Goal: Task Accomplishment & Management: Complete application form

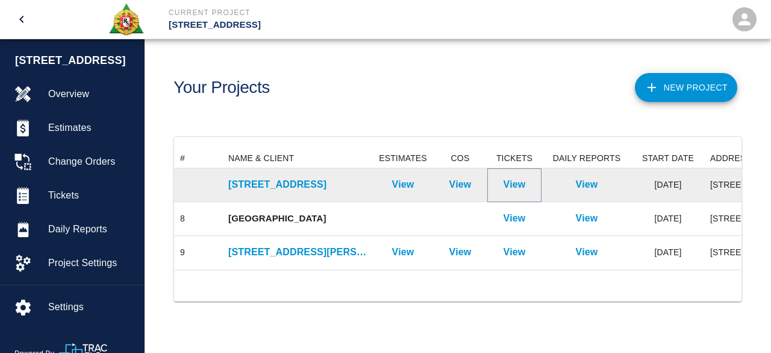
click at [517, 184] on p "View" at bounding box center [515, 184] width 22 height 14
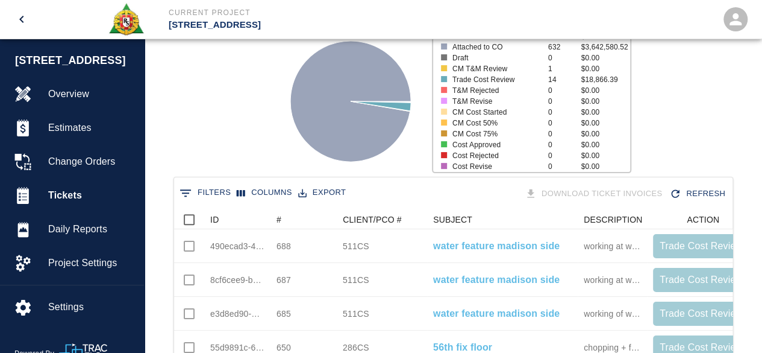
scroll to position [121, 0]
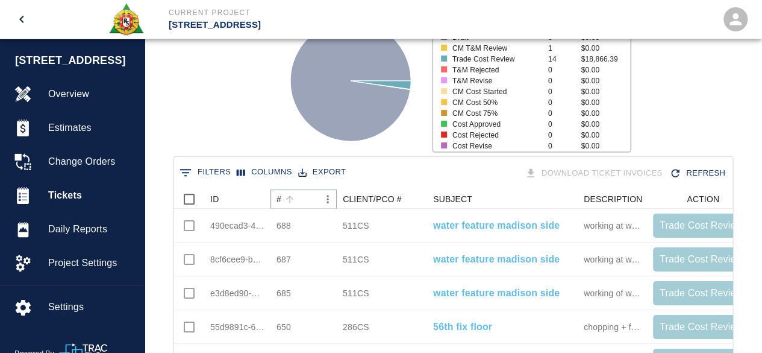
click at [291, 197] on icon "Sort" at bounding box center [289, 198] width 7 height 7
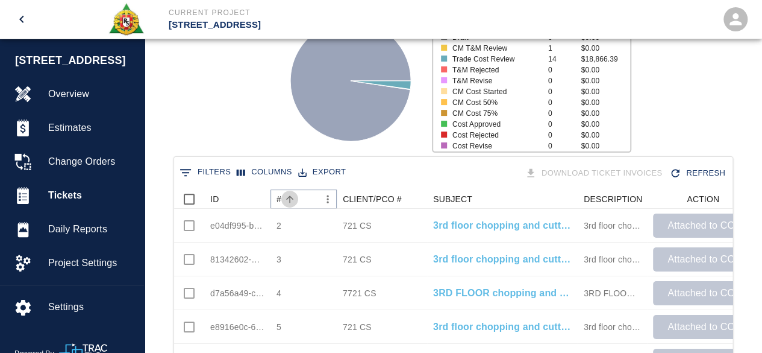
click at [291, 197] on icon "Sort" at bounding box center [289, 198] width 7 height 7
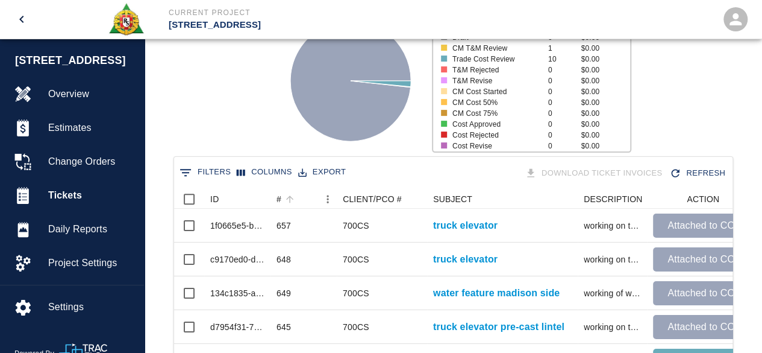
click at [668, 25] on div at bounding box center [598, 19] width 302 height 39
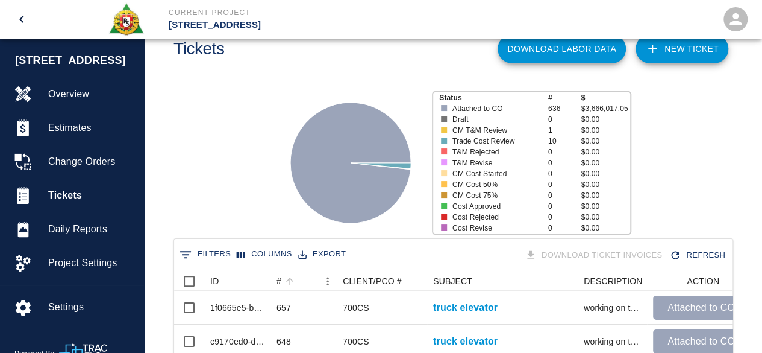
scroll to position [0, 0]
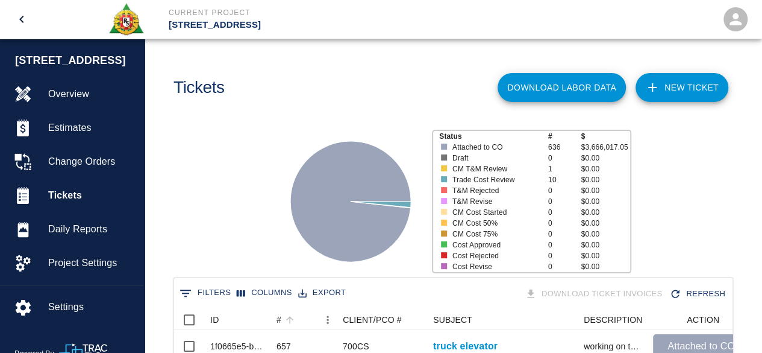
click at [670, 84] on link "NEW TICKET" at bounding box center [682, 87] width 93 height 29
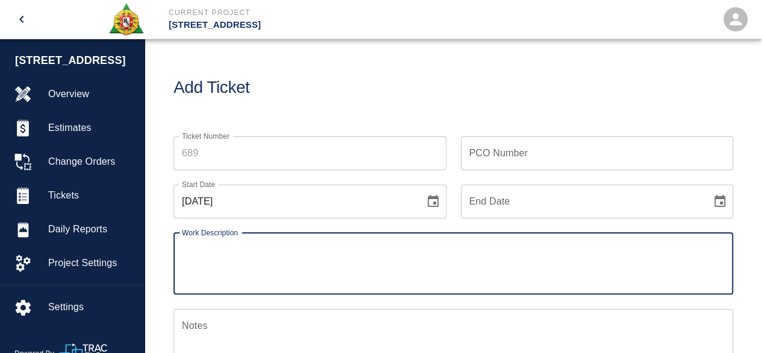
click at [218, 155] on input "Ticket Number" at bounding box center [310, 153] width 273 height 34
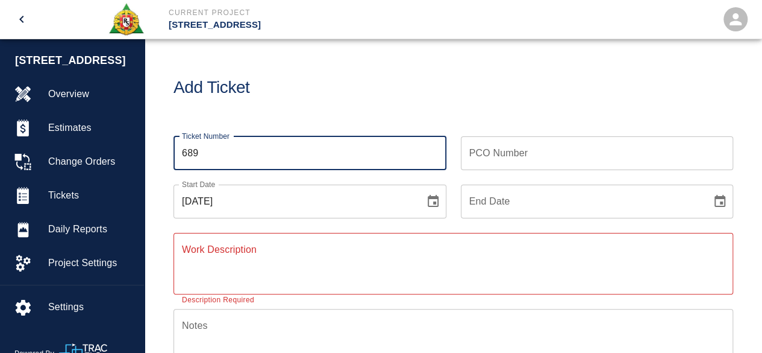
type input "689"
click at [496, 151] on input "PCO Number" at bounding box center [597, 153] width 273 height 34
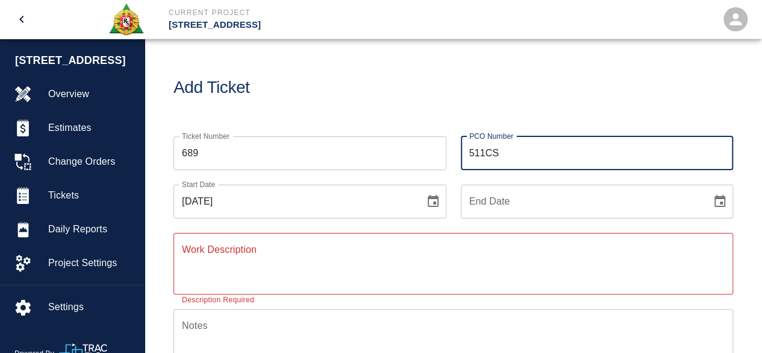
type input "511CS"
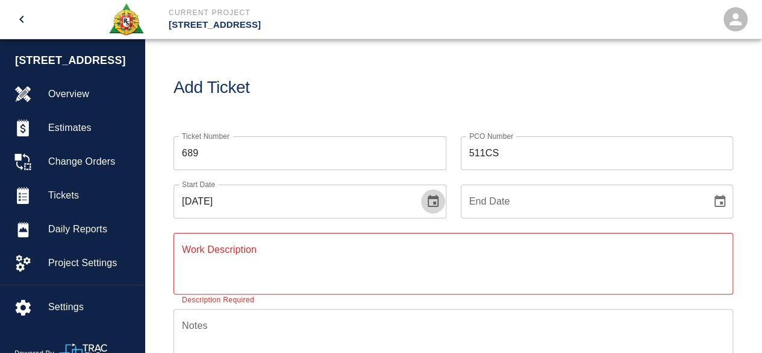
click at [426, 198] on icon "Choose date, selected date is Sep 25, 2025" at bounding box center [433, 201] width 14 height 14
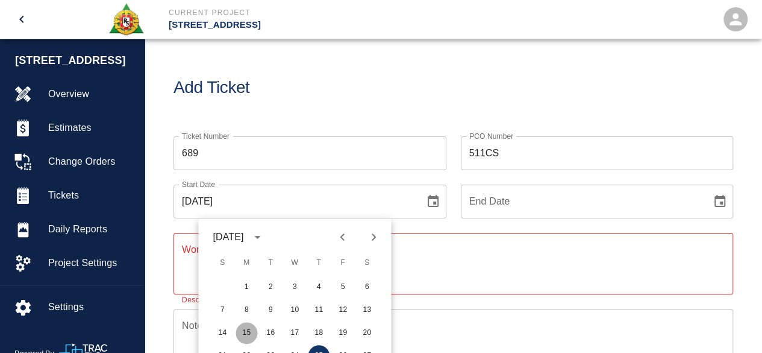
click at [251, 332] on button "15" at bounding box center [247, 333] width 22 height 22
type input "[DATE]"
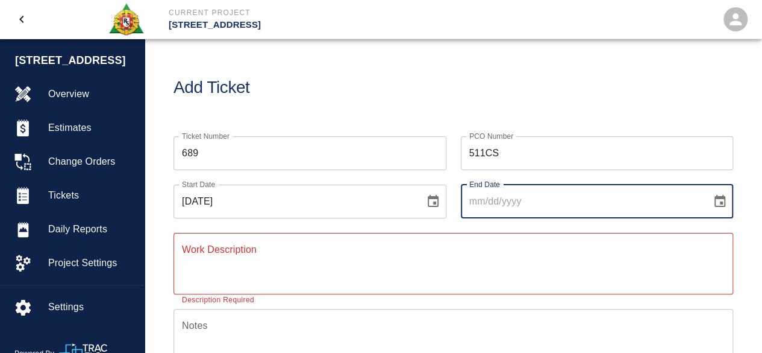
click at [494, 205] on input "End Date" at bounding box center [582, 201] width 243 height 34
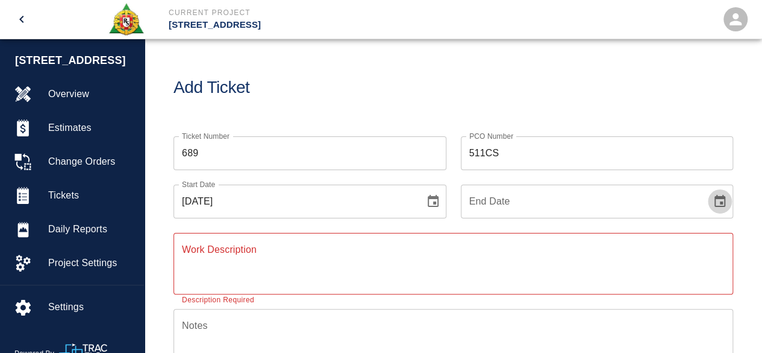
click at [723, 198] on icon "Choose date" at bounding box center [720, 201] width 11 height 12
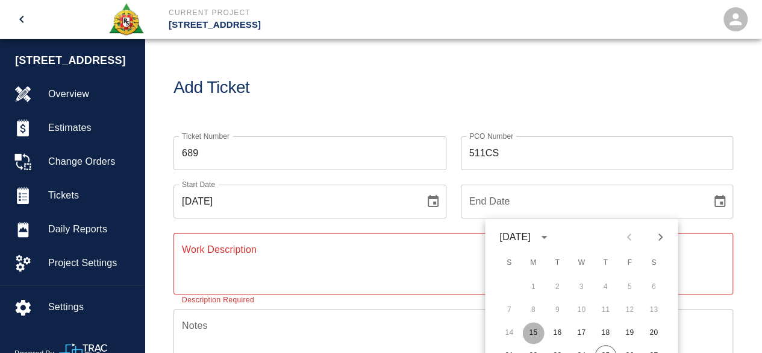
click at [533, 327] on button "15" at bounding box center [534, 333] width 22 height 22
type input "[DATE]"
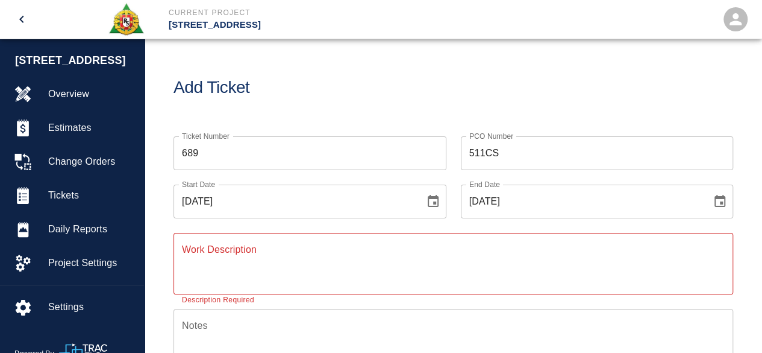
click at [195, 259] on textarea "Work Description" at bounding box center [453, 263] width 543 height 42
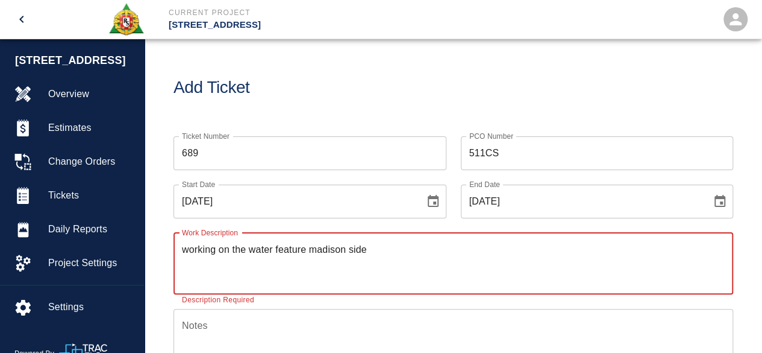
type textarea "working on the water feature madison side"
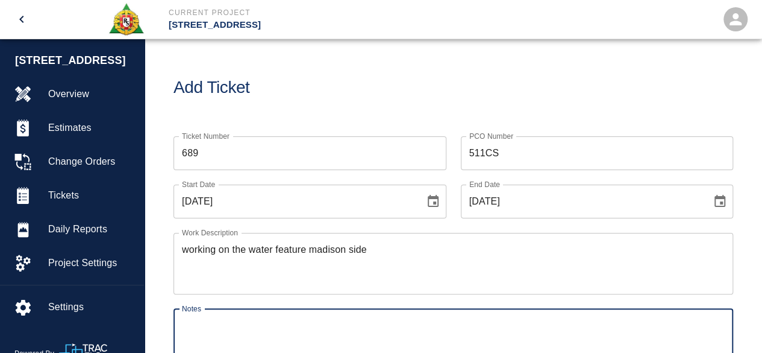
click at [209, 333] on textarea "Notes" at bounding box center [453, 339] width 543 height 42
click at [193, 322] on textarea "# 2 [PERSON_NAME] , # 1 [PERSON_NAME]" at bounding box center [453, 339] width 543 height 42
click at [401, 325] on textarea "# 1 [PERSON_NAME] , # 1 [PERSON_NAME]" at bounding box center [453, 339] width 543 height 42
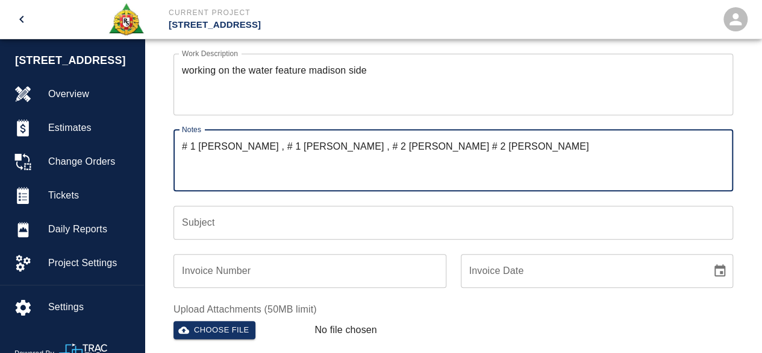
scroll to position [181, 0]
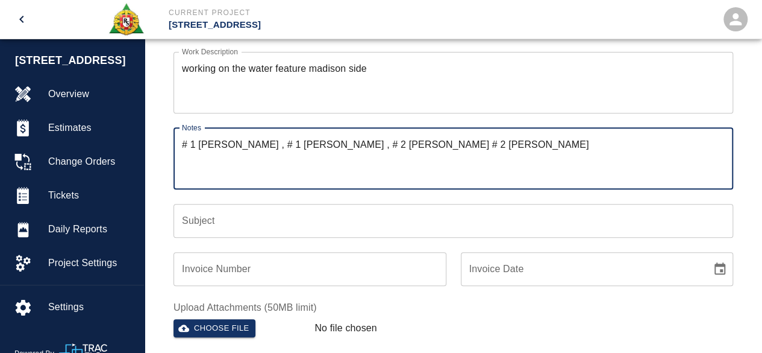
type textarea "# 1 [PERSON_NAME] , # 1 [PERSON_NAME] , # 2 [PERSON_NAME] # 2 [PERSON_NAME]"
click at [195, 216] on input "Subject" at bounding box center [454, 221] width 560 height 34
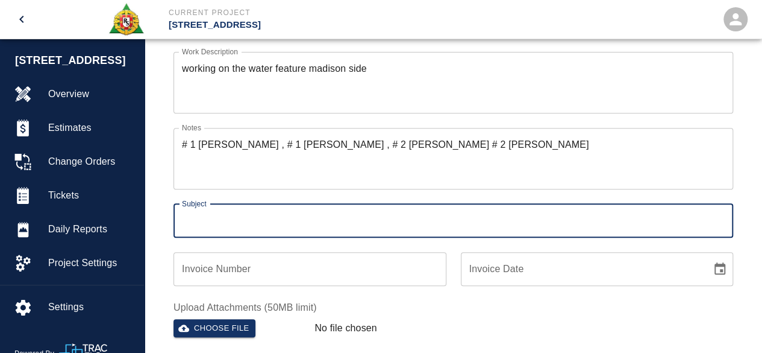
type input "water feature madison side"
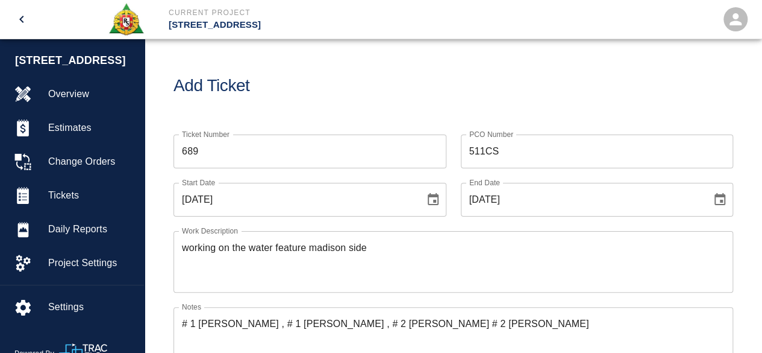
scroll to position [0, 0]
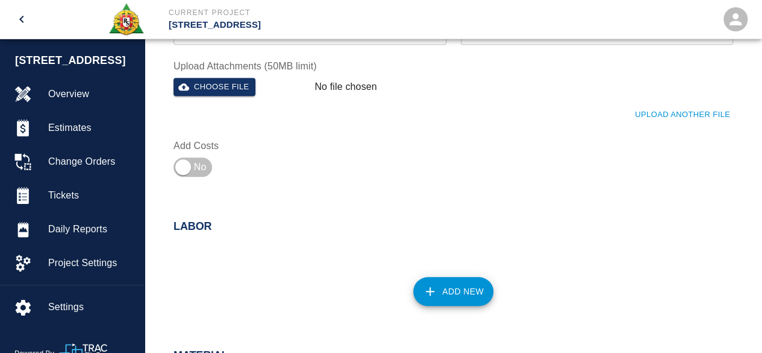
click at [452, 294] on button "Add New" at bounding box center [453, 291] width 80 height 29
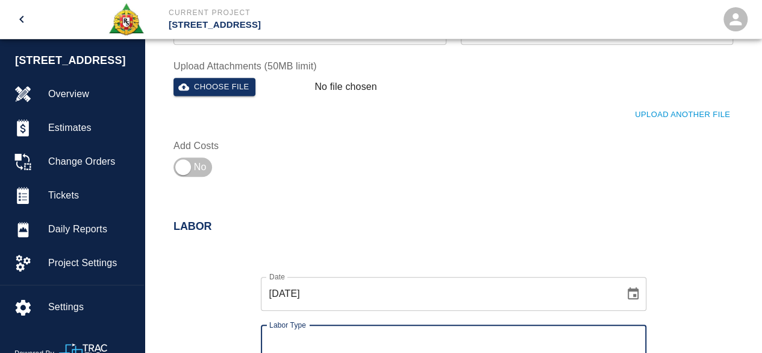
scroll to position [422, 0]
click at [289, 336] on input "Labor Type" at bounding box center [453, 341] width 375 height 23
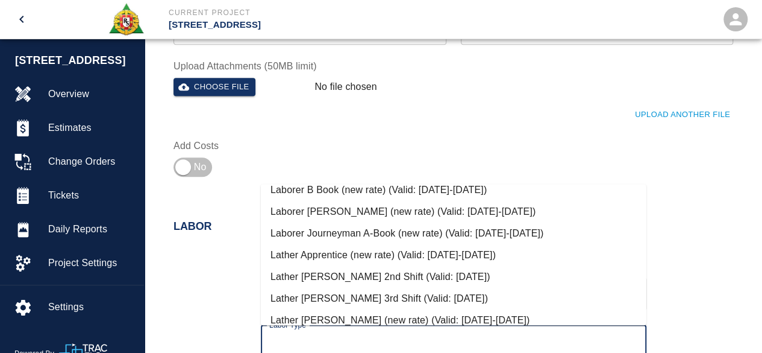
click at [342, 230] on li "Laborer Journeyman A-Book (new rate) (Valid: [DATE]-[DATE])" at bounding box center [454, 233] width 386 height 22
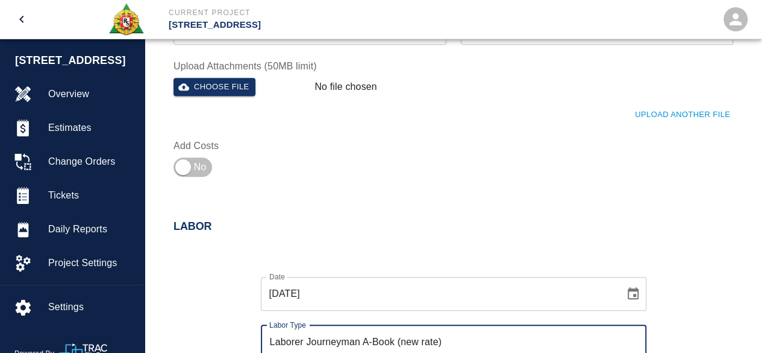
type input "Laborer Journeyman A-Book (new rate)"
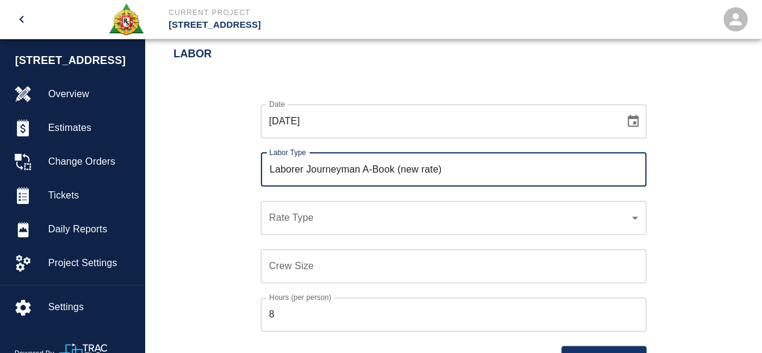
scroll to position [603, 0]
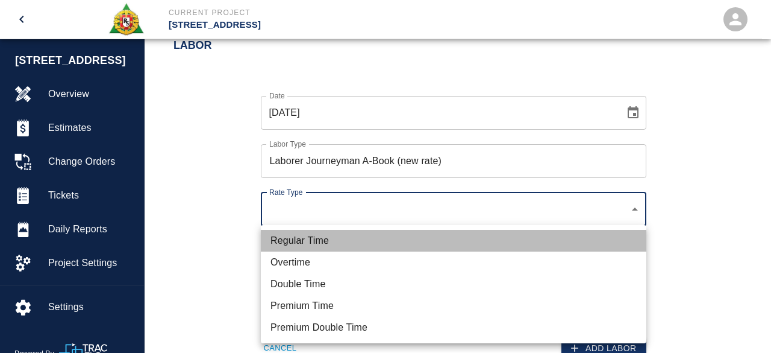
click at [311, 239] on li "Regular Time" at bounding box center [454, 241] width 386 height 22
type input "rate_rt"
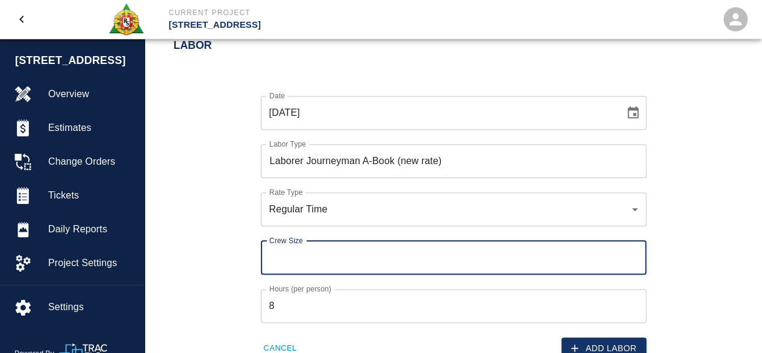
click at [281, 257] on input "Crew Size" at bounding box center [454, 257] width 386 height 34
type input "2"
click at [615, 340] on button "Add Labor" at bounding box center [604, 348] width 85 height 22
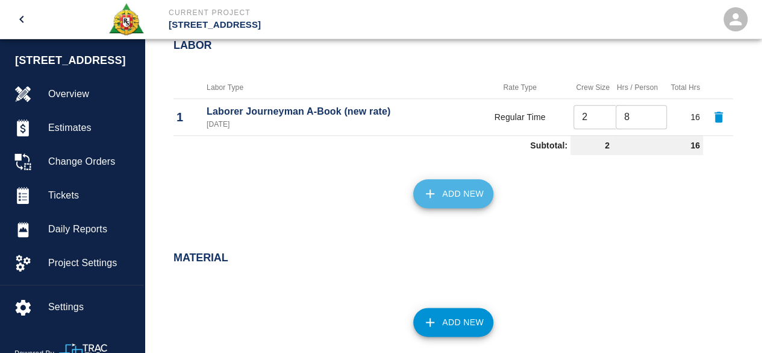
click at [472, 185] on button "Add New" at bounding box center [453, 193] width 80 height 29
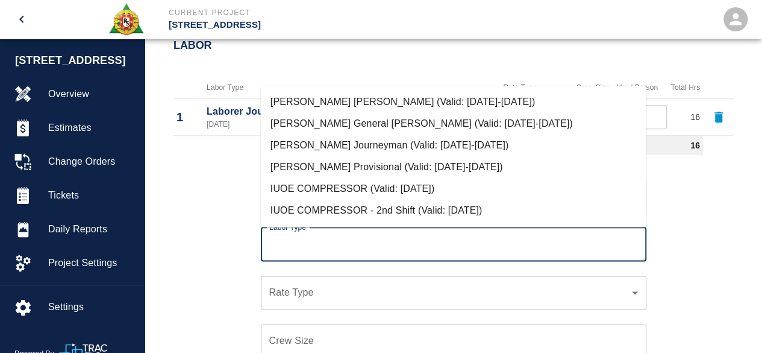
click at [296, 239] on input "Labor Type" at bounding box center [453, 244] width 375 height 23
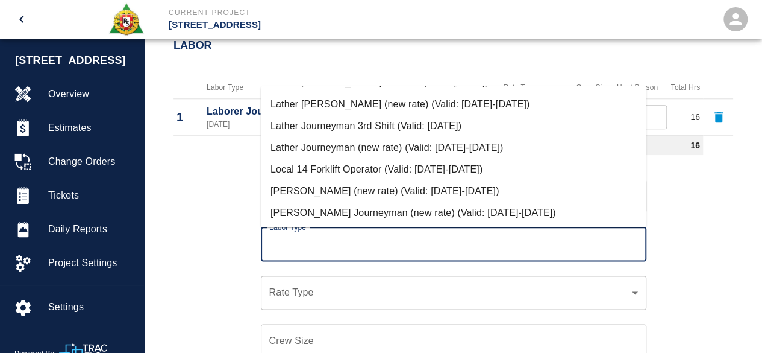
scroll to position [542, 0]
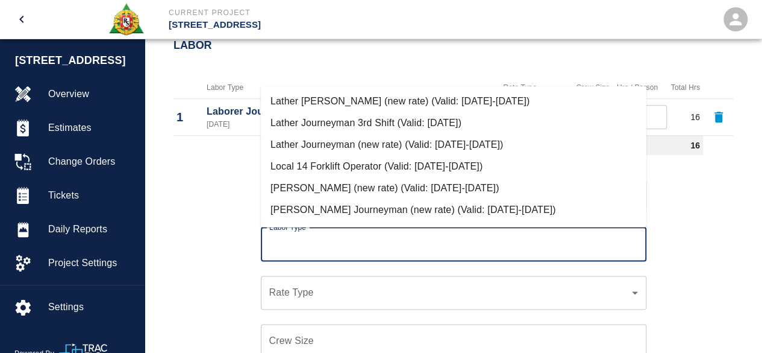
click at [328, 205] on li "[PERSON_NAME] Journeyman (new rate) (Valid: [DATE]-[DATE])" at bounding box center [454, 210] width 386 height 22
type input "[PERSON_NAME] Journeyman (new rate)"
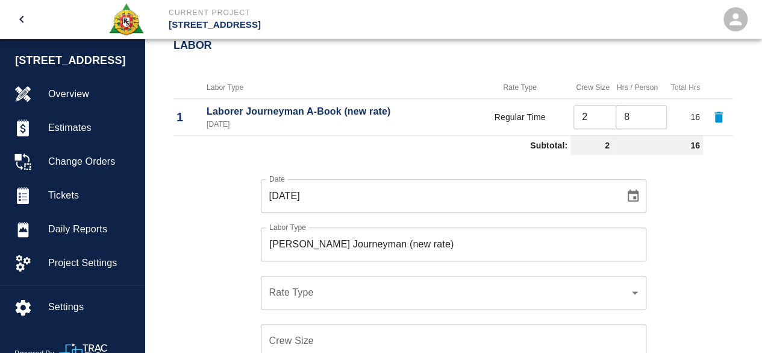
click at [266, 290] on div "​ Rate Type" at bounding box center [454, 292] width 386 height 34
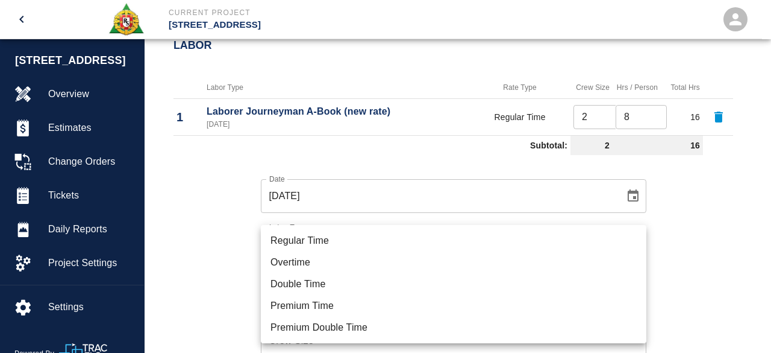
click at [306, 236] on li "Regular Time" at bounding box center [454, 241] width 386 height 22
type input "rate_rt"
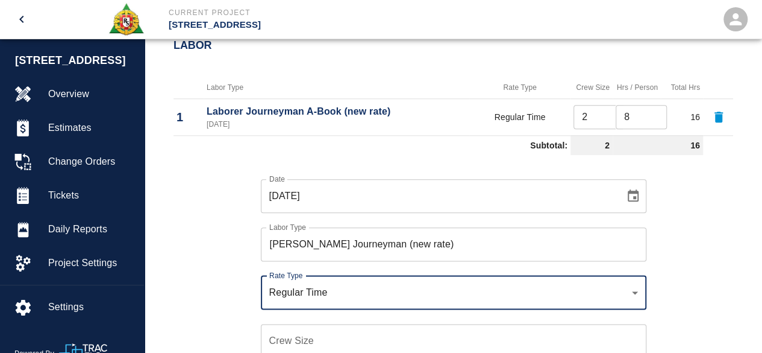
click at [276, 341] on input "Crew Size" at bounding box center [454, 341] width 386 height 34
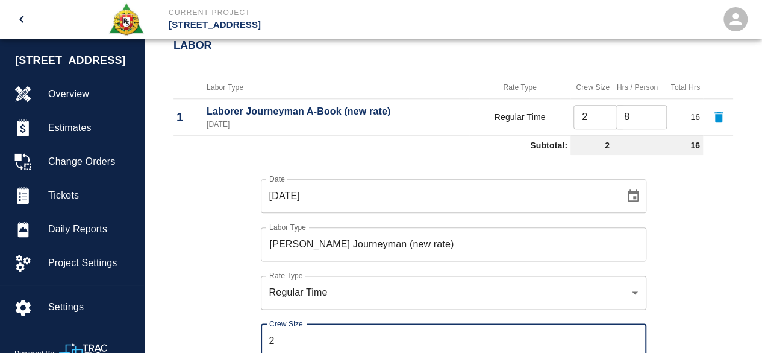
type input "2"
click at [248, 310] on div "Crew Size 2 Crew Size" at bounding box center [447, 333] width 400 height 48
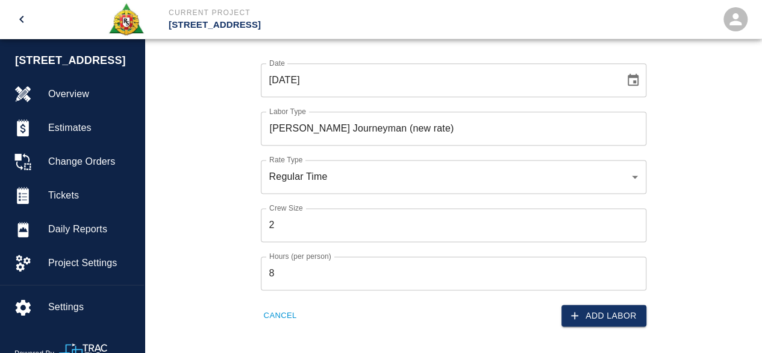
scroll to position [723, 0]
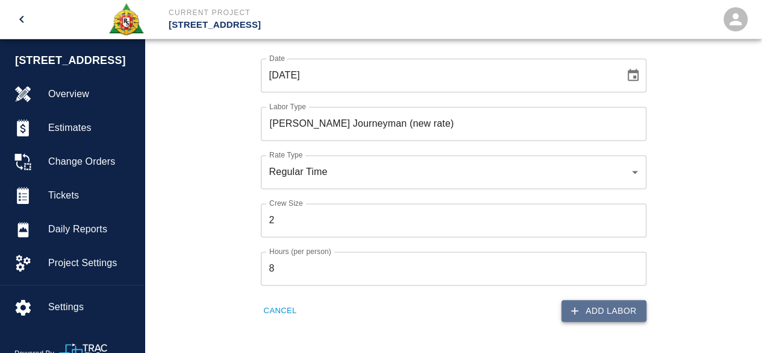
click at [622, 308] on button "Add Labor" at bounding box center [604, 311] width 85 height 22
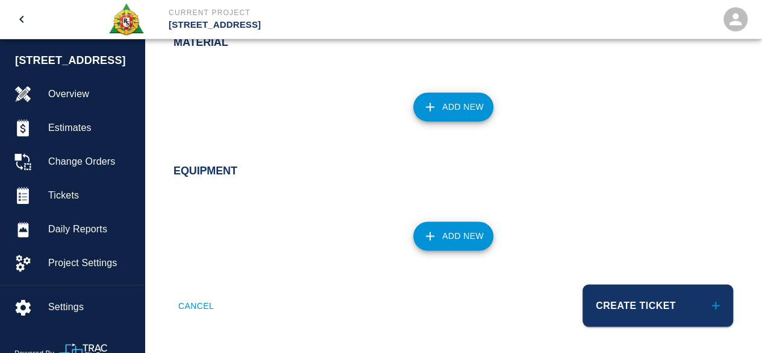
scroll to position [856, 0]
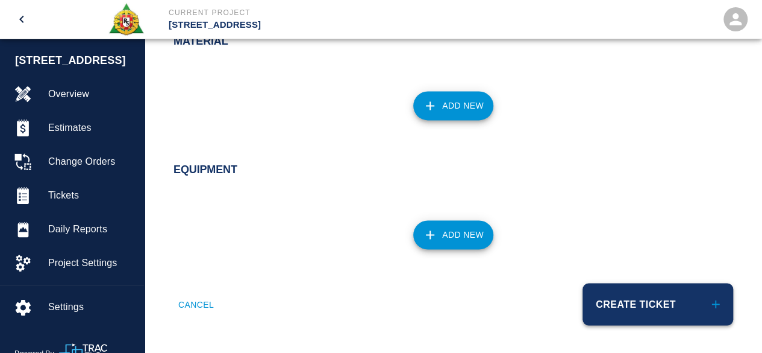
click at [613, 307] on button "Create Ticket" at bounding box center [658, 304] width 151 height 42
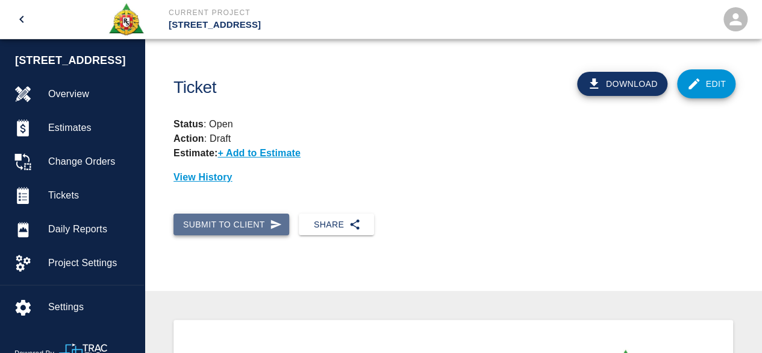
click at [235, 219] on button "Submit to Client" at bounding box center [232, 224] width 116 height 22
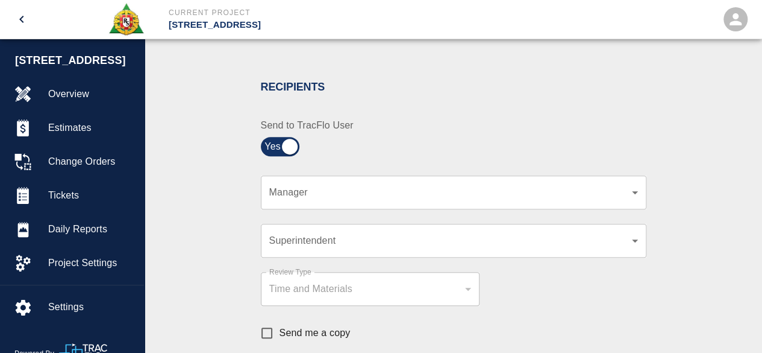
scroll to position [241, 0]
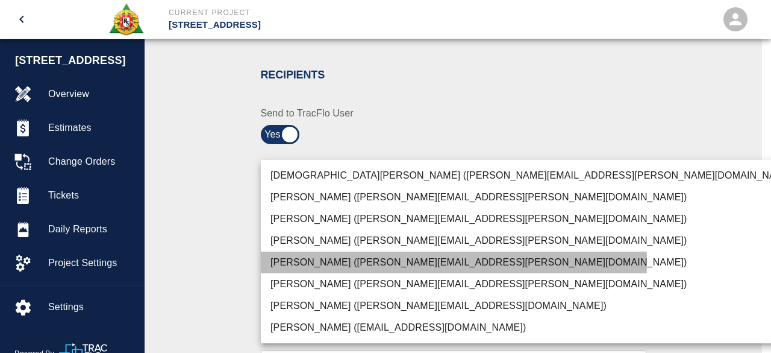
click at [350, 262] on li "[PERSON_NAME] ([PERSON_NAME][EMAIL_ADDRESS][PERSON_NAME][DOMAIN_NAME])" at bounding box center [533, 262] width 545 height 22
type input "15ee5819-a12b-4d49-b208-872c21abcab9"
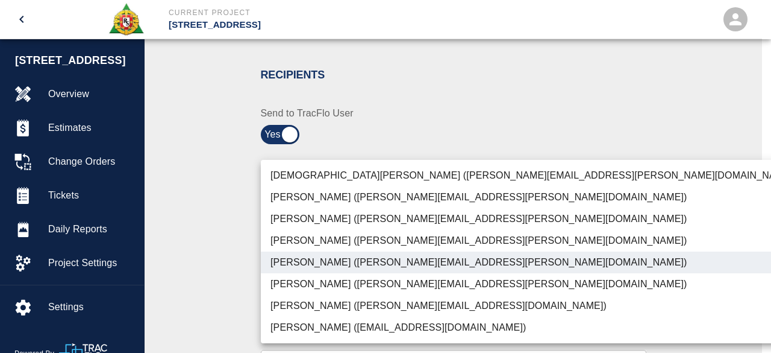
click at [693, 251] on div at bounding box center [385, 176] width 771 height 353
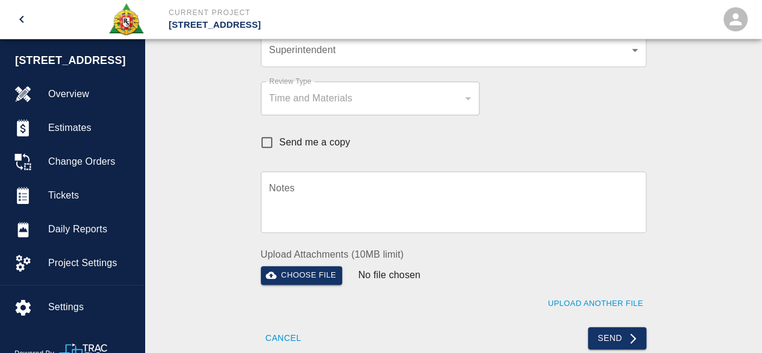
scroll to position [422, 0]
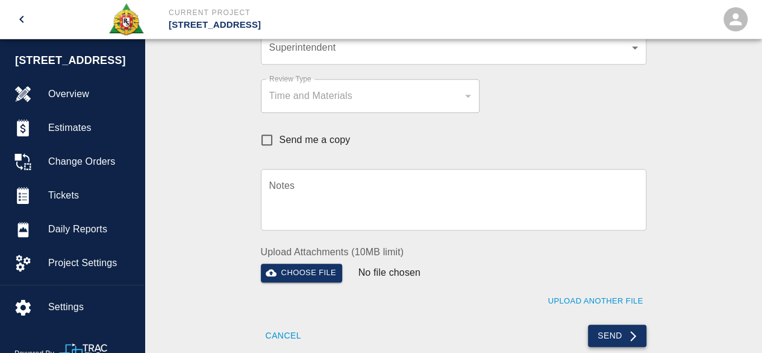
click at [612, 339] on button "Send" at bounding box center [617, 335] width 58 height 22
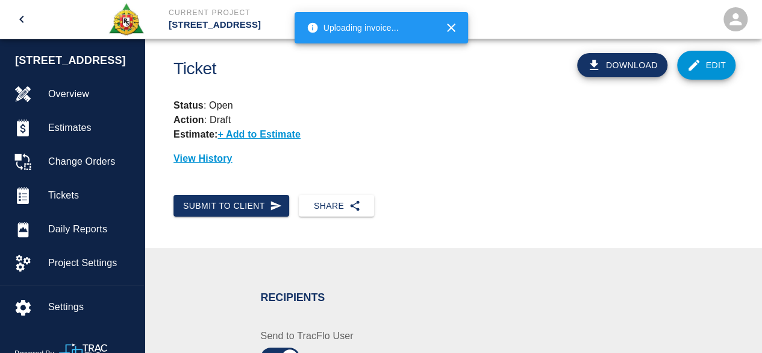
scroll to position [0, 0]
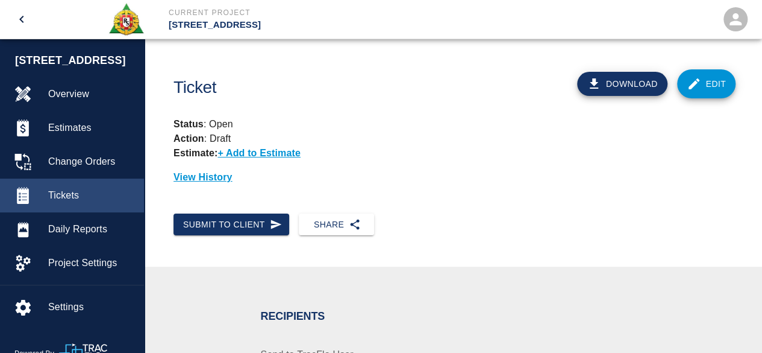
click at [72, 190] on span "Tickets" at bounding box center [91, 195] width 86 height 14
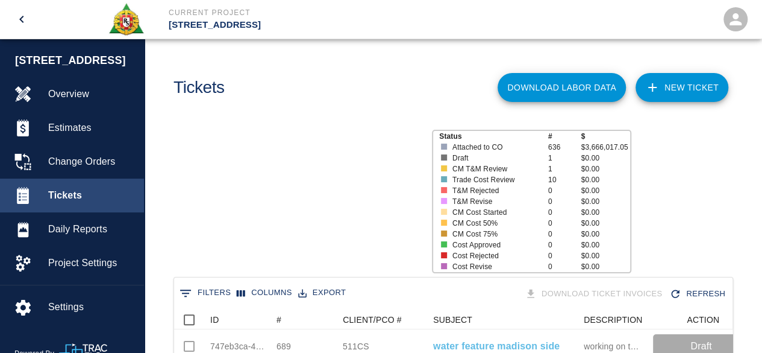
scroll to position [694, 550]
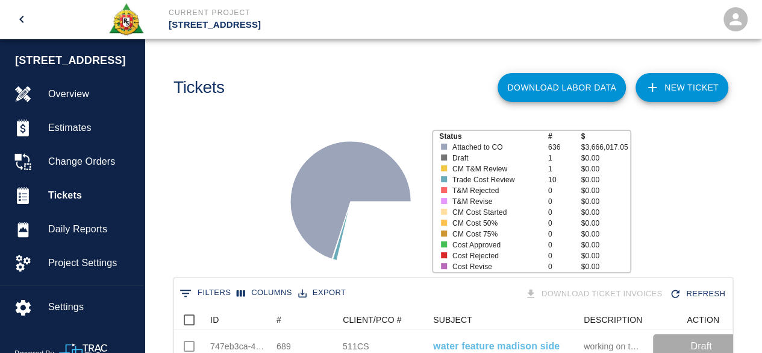
click at [697, 87] on link "NEW TICKET" at bounding box center [682, 87] width 93 height 29
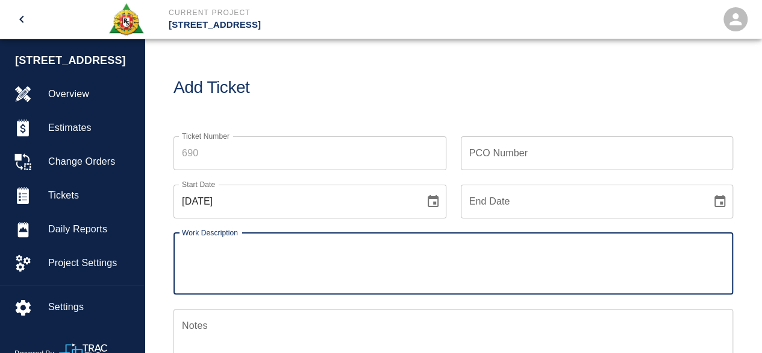
click at [233, 151] on input "Ticket Number" at bounding box center [310, 153] width 273 height 34
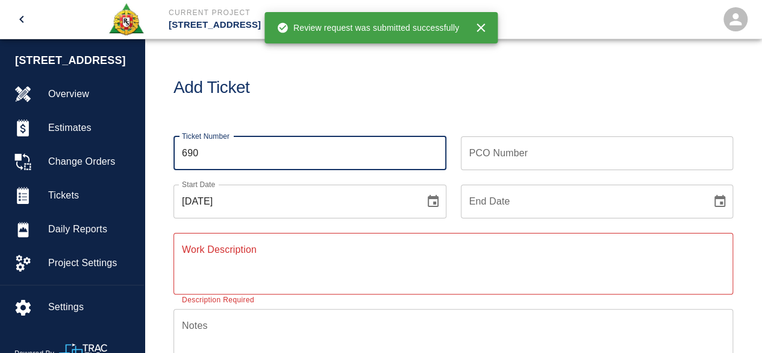
type input "690"
click at [488, 160] on input "PCO Number" at bounding box center [597, 153] width 273 height 34
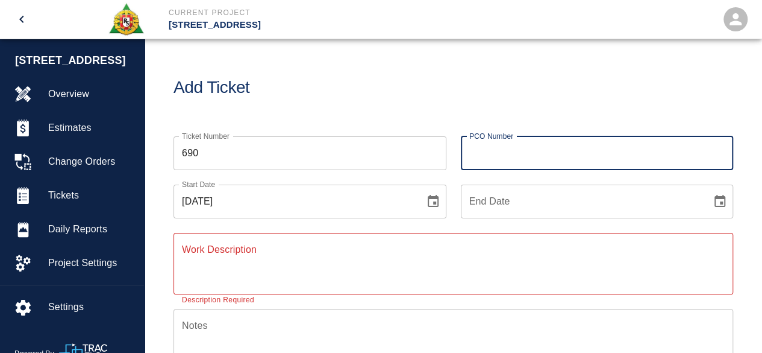
click at [493, 159] on input "PCO Number" at bounding box center [597, 153] width 273 height 34
type input "511CS"
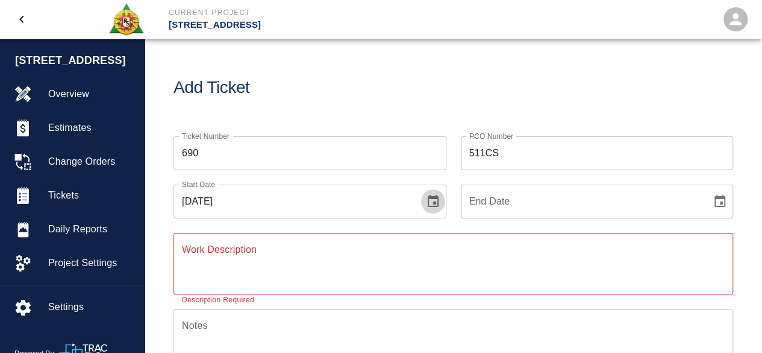
click at [435, 198] on icon "Choose date, selected date is Sep 25, 2025" at bounding box center [433, 201] width 11 height 12
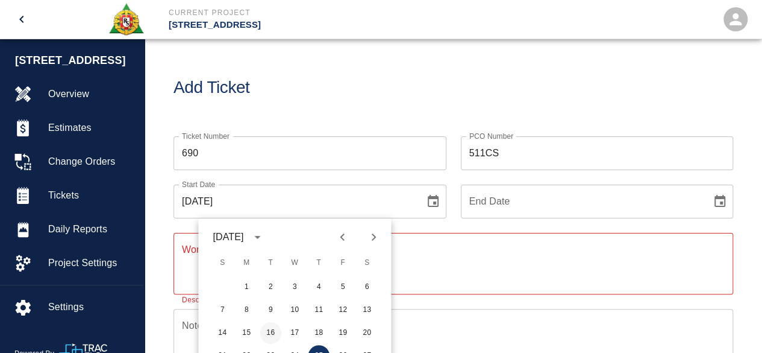
click at [268, 336] on button "16" at bounding box center [271, 333] width 22 height 22
type input "[DATE]"
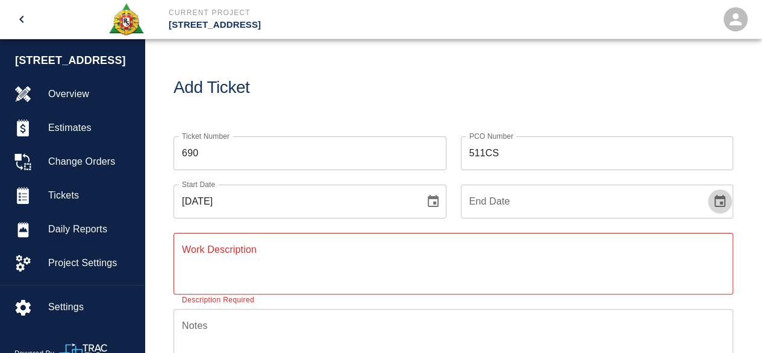
click at [717, 196] on icon "Choose date" at bounding box center [720, 201] width 11 height 12
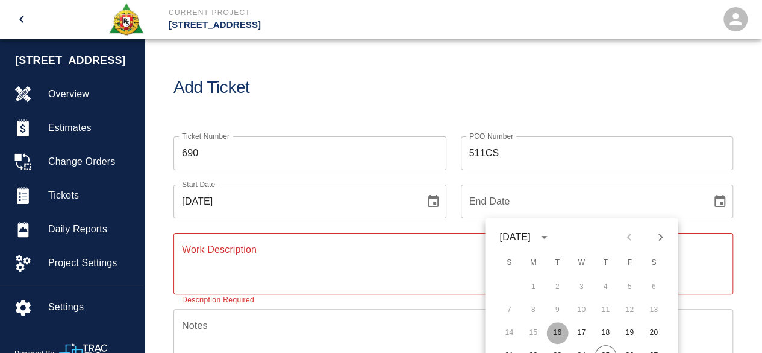
click at [562, 332] on button "16" at bounding box center [558, 333] width 22 height 22
type input "[DATE]"
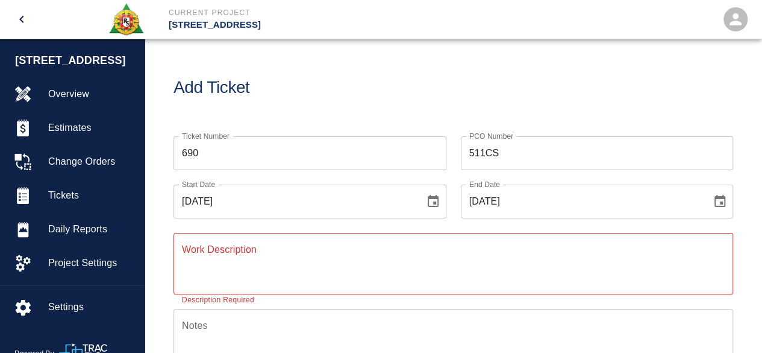
click at [230, 251] on textarea "Work Description" at bounding box center [453, 263] width 543 height 42
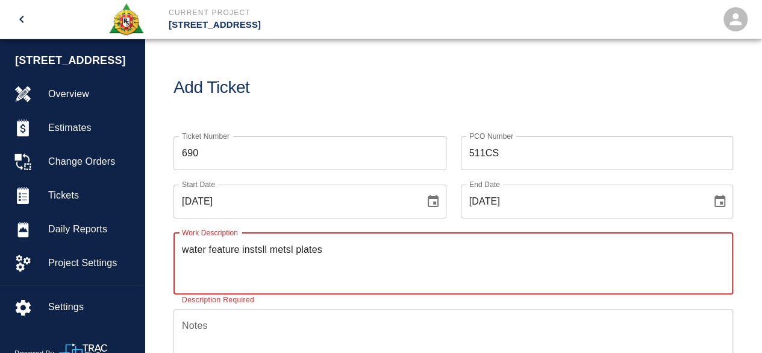
click at [290, 247] on textarea "water feature instsll metsl plates" at bounding box center [453, 263] width 543 height 42
click at [338, 248] on textarea "water feature instsll metal plates" at bounding box center [453, 263] width 543 height 42
click at [260, 247] on textarea "water feature instsll metal plates" at bounding box center [453, 263] width 543 height 42
click at [327, 243] on textarea "water feature install metal plates" at bounding box center [453, 263] width 543 height 42
type textarea "water feature install metal plates madison side"
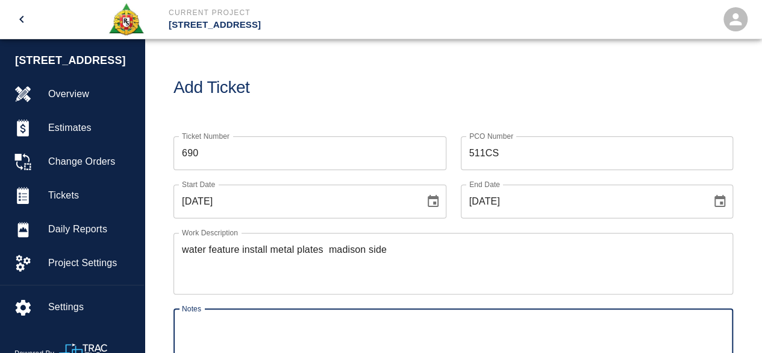
click at [193, 325] on textarea "Notes" at bounding box center [453, 339] width 543 height 42
type textarea "# 1 [PERSON_NAME]"
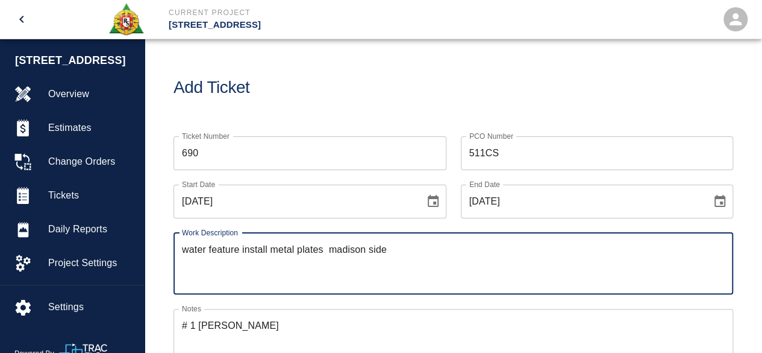
click at [240, 248] on textarea "water feature install metal plates madison side" at bounding box center [453, 263] width 543 height 42
click at [330, 250] on textarea "water feature, install metal plates madison side" at bounding box center [453, 263] width 543 height 42
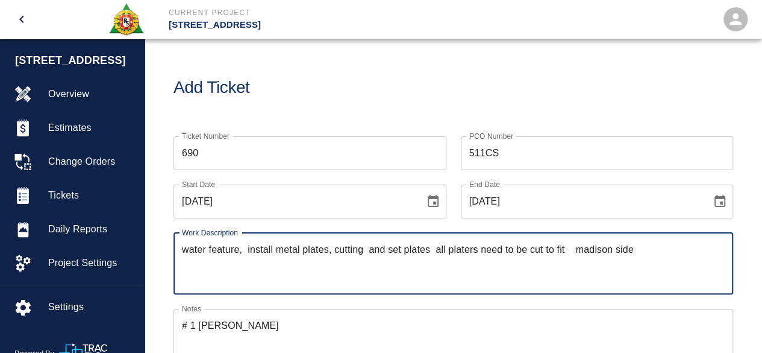
type textarea "water feature, install metal plates, cutting and set plates all platers need to…"
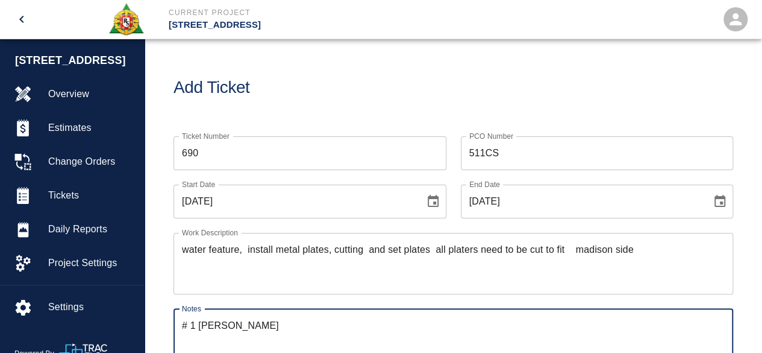
click at [241, 319] on textarea "# 1 [PERSON_NAME]" at bounding box center [453, 339] width 543 height 42
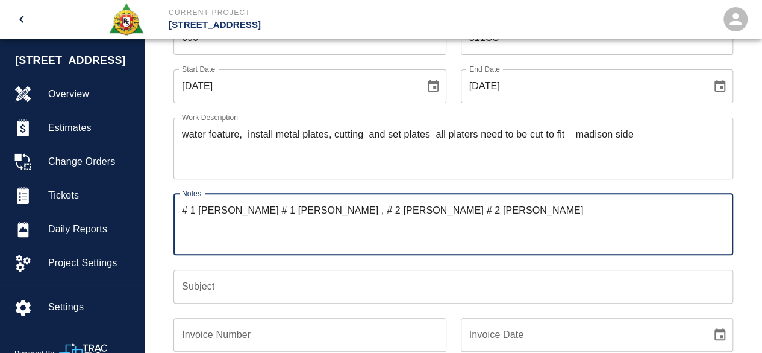
scroll to position [121, 0]
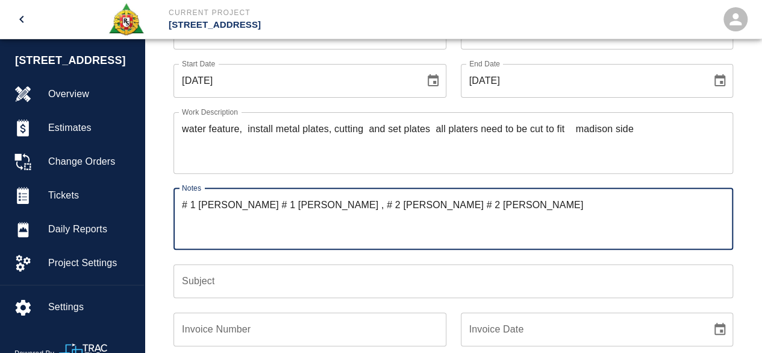
type textarea "# 1 [PERSON_NAME] # 1 [PERSON_NAME] , # 2 [PERSON_NAME] # 2 [PERSON_NAME]"
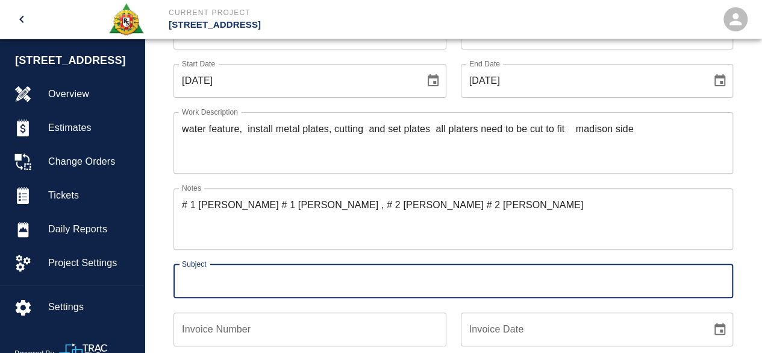
click at [194, 288] on input "Subject" at bounding box center [454, 281] width 560 height 34
type input "water feature madison side"
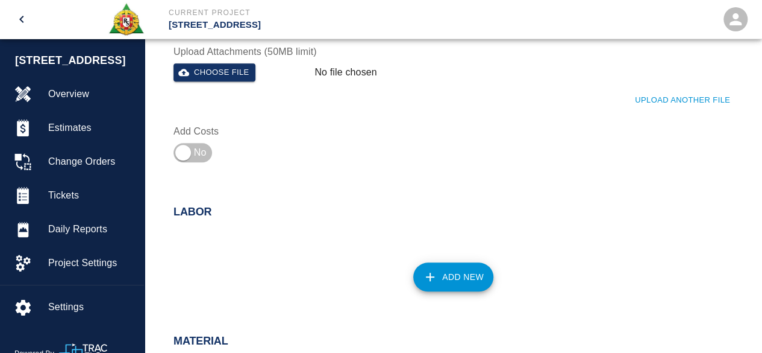
scroll to position [482, 0]
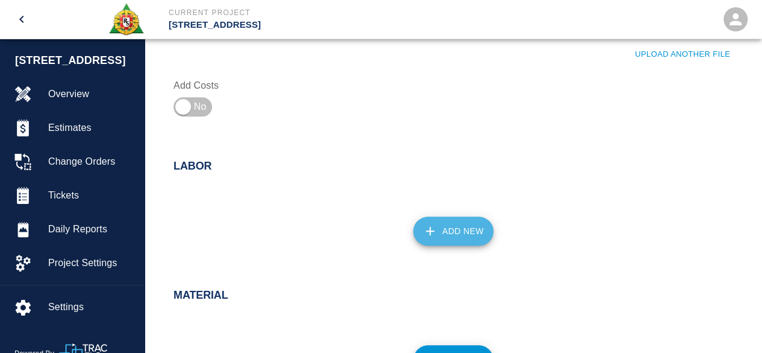
click at [467, 228] on button "Add New" at bounding box center [453, 230] width 80 height 29
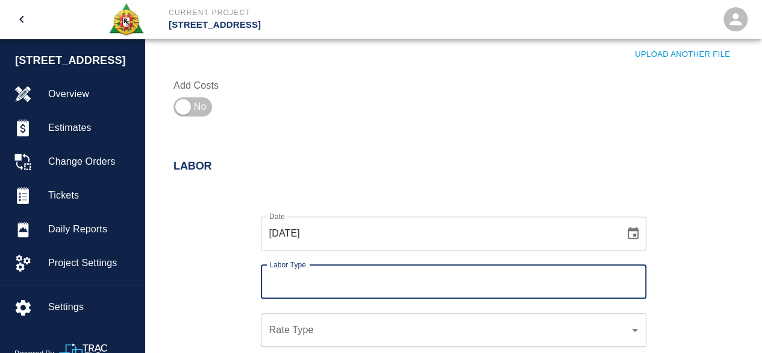
click at [338, 273] on input "Labor Type" at bounding box center [453, 281] width 375 height 23
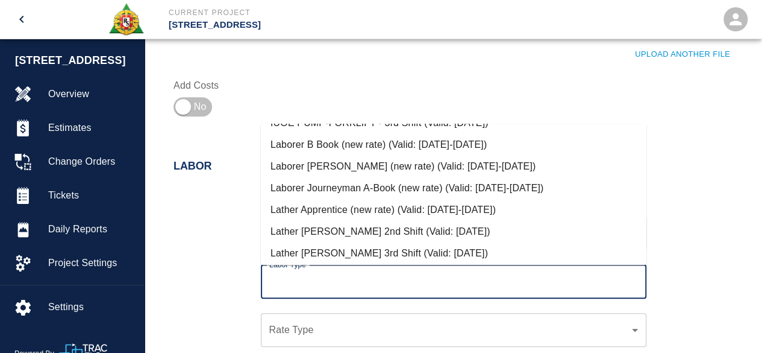
scroll to position [422, 0]
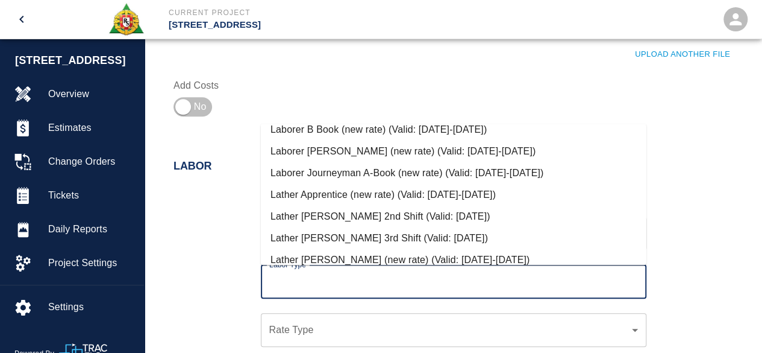
click at [331, 171] on li "Laborer Journeyman A-Book (new rate) (Valid: [DATE]-[DATE])" at bounding box center [454, 173] width 386 height 22
type input "Laborer Journeyman A-Book (new rate)"
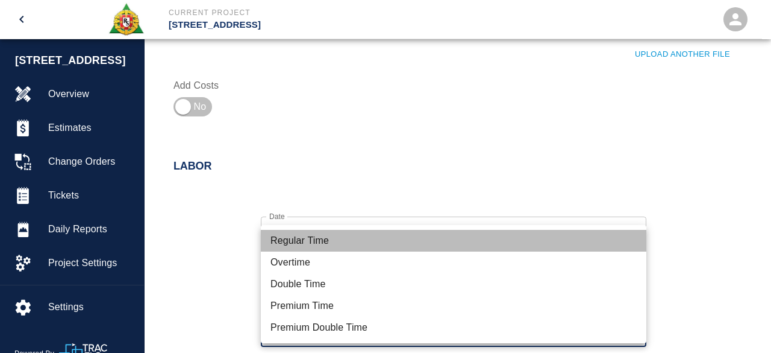
click at [315, 238] on li "Regular Time" at bounding box center [454, 241] width 386 height 22
type input "rate_rt"
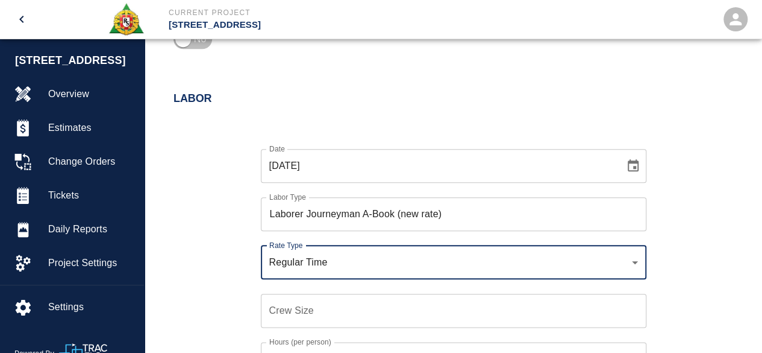
scroll to position [663, 0]
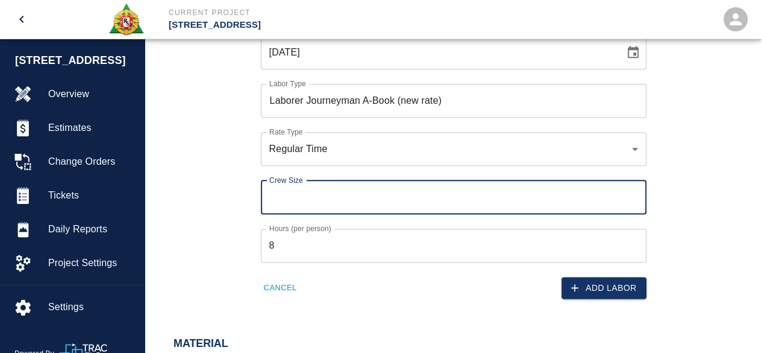
click at [283, 198] on input "Crew Size" at bounding box center [454, 197] width 386 height 34
type input "2"
click at [597, 289] on button "Add Labor" at bounding box center [604, 288] width 85 height 22
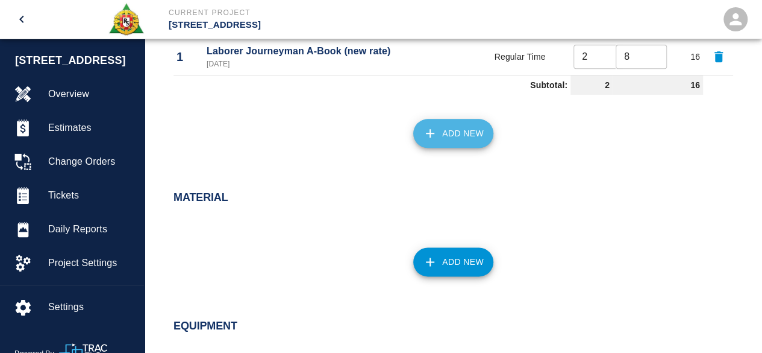
click at [460, 123] on button "Add New" at bounding box center [453, 133] width 80 height 29
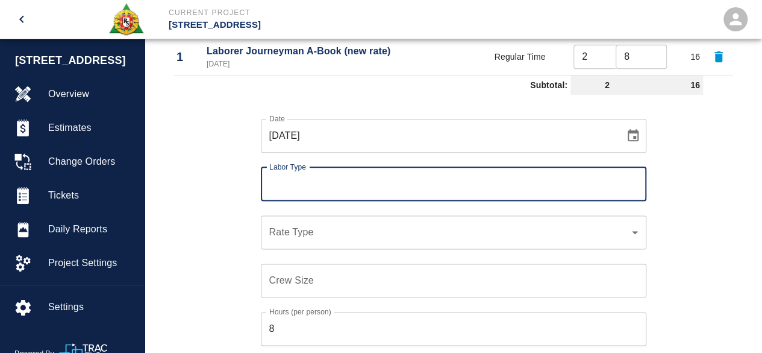
click at [335, 176] on input "Labor Type" at bounding box center [453, 183] width 375 height 23
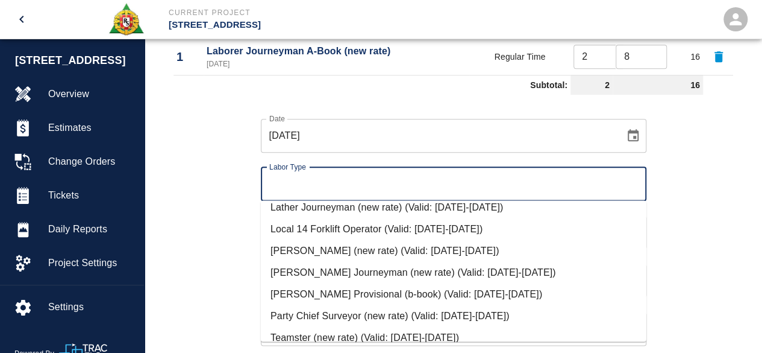
scroll to position [603, 0]
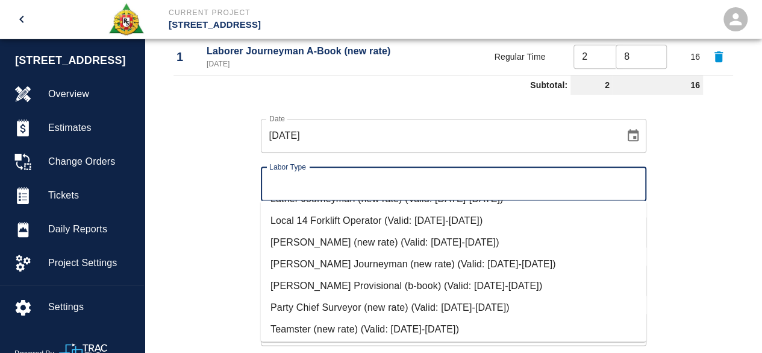
click at [341, 260] on li "[PERSON_NAME] Journeyman (new rate) (Valid: [DATE]-[DATE])" at bounding box center [454, 264] width 386 height 22
type input "[PERSON_NAME] Journeyman (new rate)"
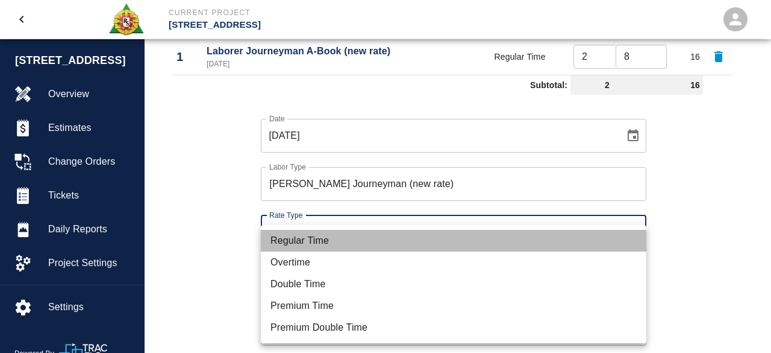
click at [295, 233] on li "Regular Time" at bounding box center [454, 241] width 386 height 22
type input "rate_rt"
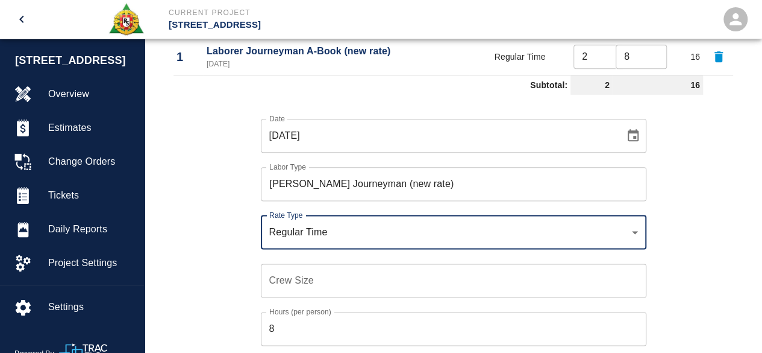
click at [283, 284] on input "Crew Size" at bounding box center [454, 280] width 386 height 34
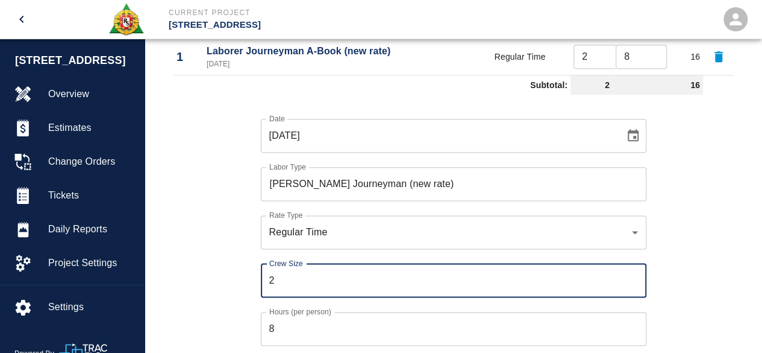
type input "2"
click at [706, 295] on iframe "Chat Widget" at bounding box center [732, 324] width 60 height 58
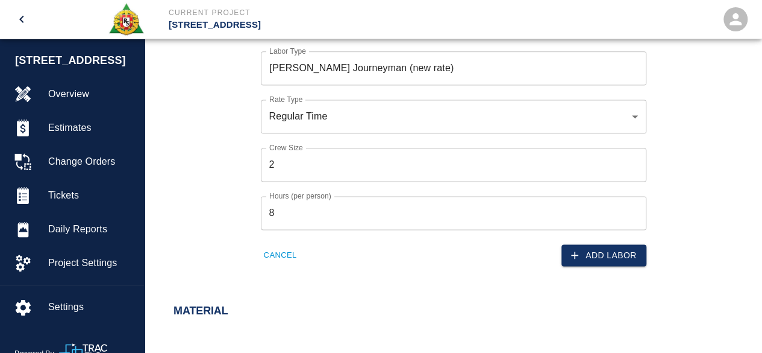
scroll to position [784, 0]
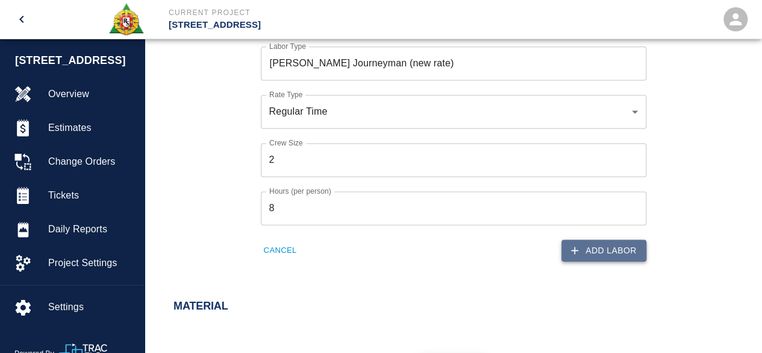
click at [613, 251] on button "Add Labor" at bounding box center [604, 250] width 85 height 22
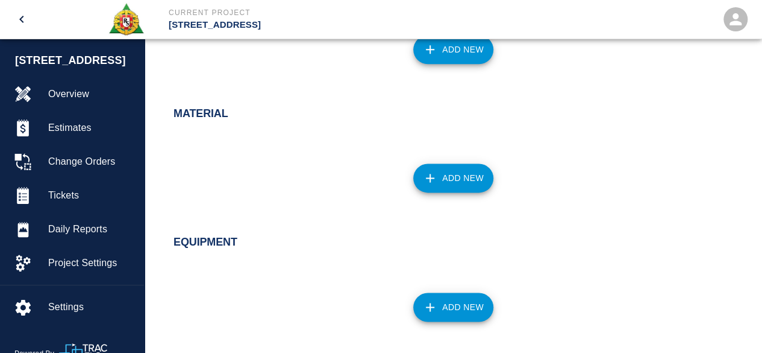
scroll to position [820, 0]
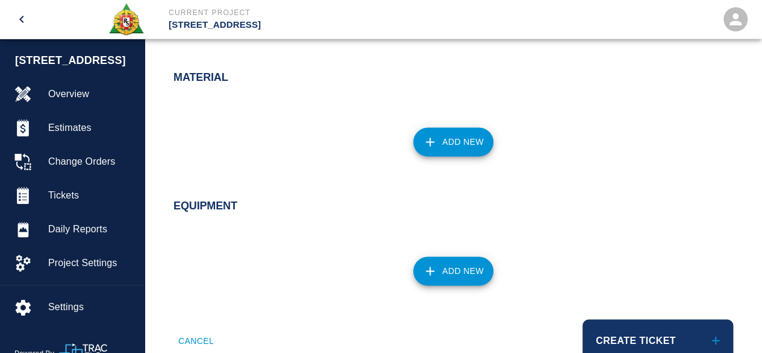
drag, startPoint x: 447, startPoint y: 125, endPoint x: 444, endPoint y: 131, distance: 7.0
click at [444, 131] on div "Add New" at bounding box center [446, 134] width 574 height 53
click at [436, 143] on icon "button" at bounding box center [430, 141] width 14 height 14
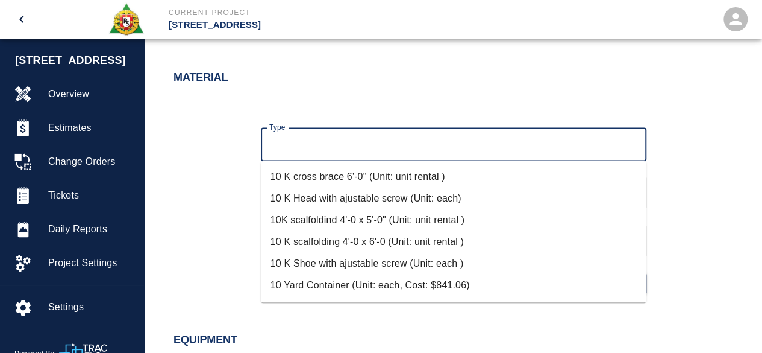
click at [314, 148] on input "Type" at bounding box center [453, 144] width 375 height 23
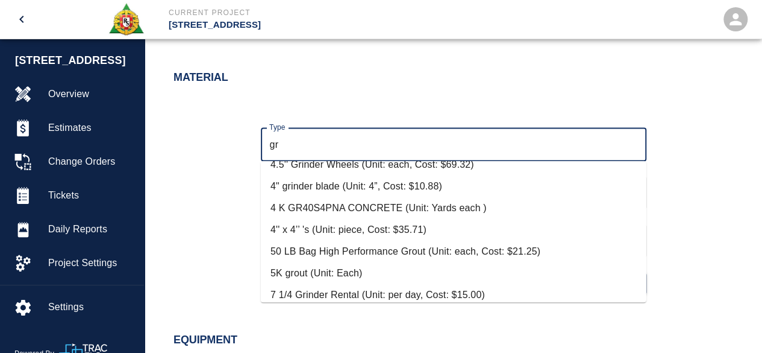
scroll to position [0, 0]
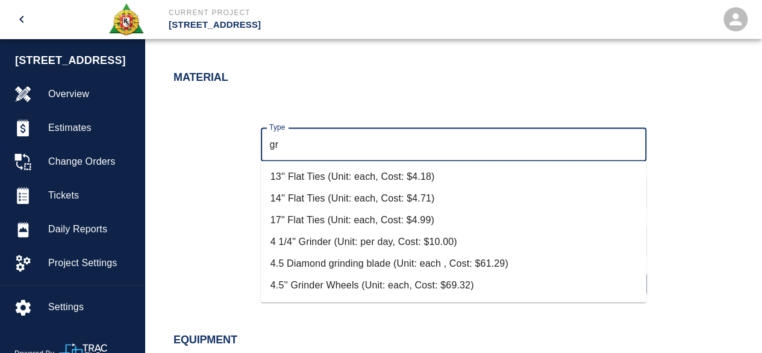
click at [347, 243] on li "4 1/4" Grinder (Unit: per day, Cost: $10.00)" at bounding box center [454, 242] width 386 height 22
type input "4 1/4" Grinder (Unit: per day, Cost: $10.00)"
type input "per day"
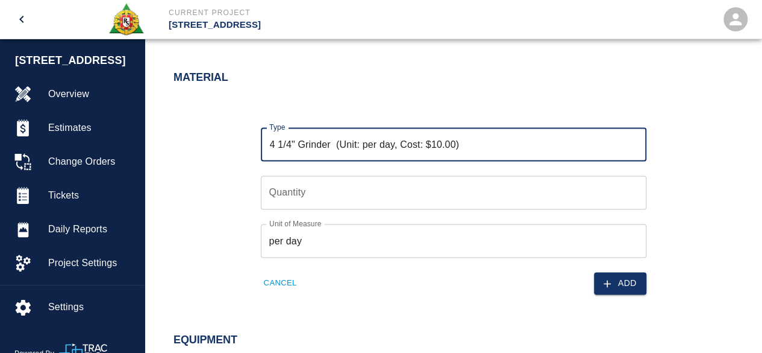
type input "4 1/4" Grinder (Unit: per day, Cost: $10.00)"
type input "1"
click at [632, 190] on input "1" at bounding box center [454, 192] width 386 height 34
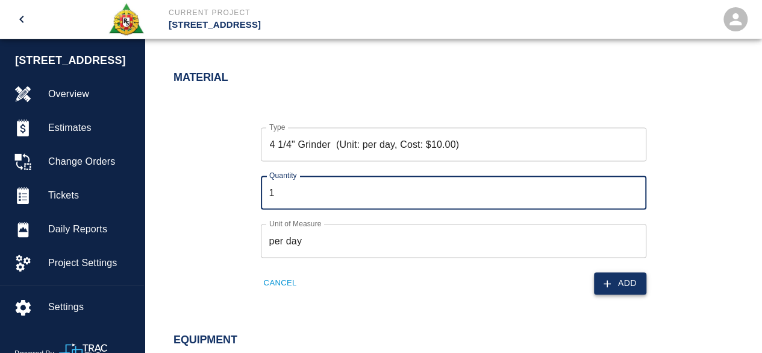
click at [622, 277] on button "Add" at bounding box center [620, 283] width 52 height 22
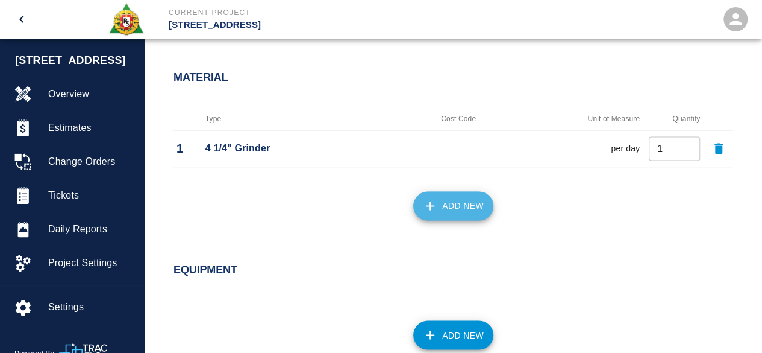
click at [484, 203] on button "Add New" at bounding box center [453, 205] width 80 height 29
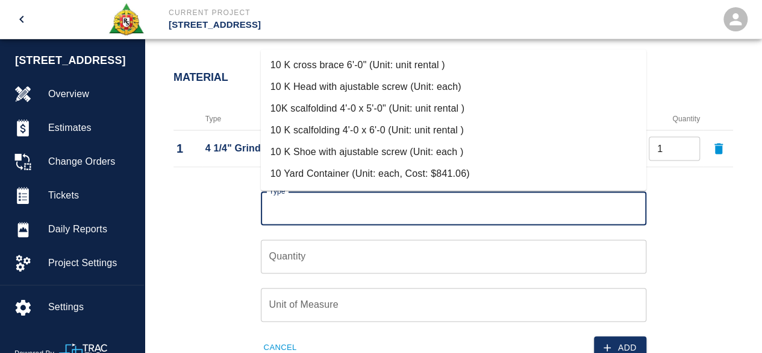
click at [293, 197] on input "Type" at bounding box center [453, 207] width 375 height 23
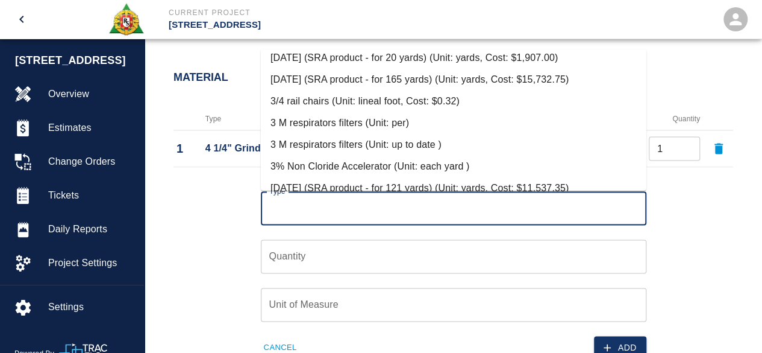
scroll to position [844, 0]
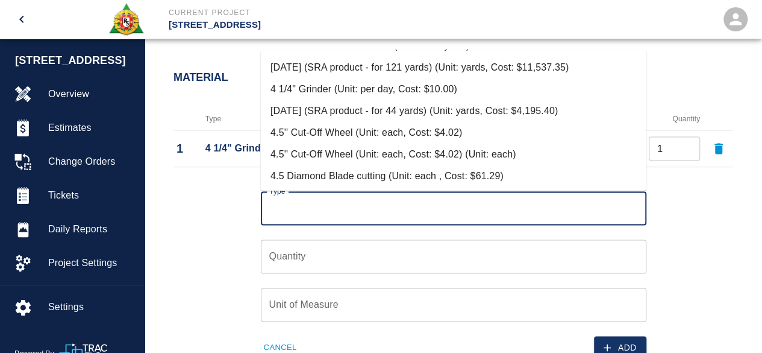
click at [356, 131] on li "4.5'' Cut-Off Wheel (Unit: each, Cost: $4.02)" at bounding box center [454, 133] width 386 height 22
type input "4.5'' Cut-Off Wheel (Unit: each, Cost: $4.02)"
type input "each"
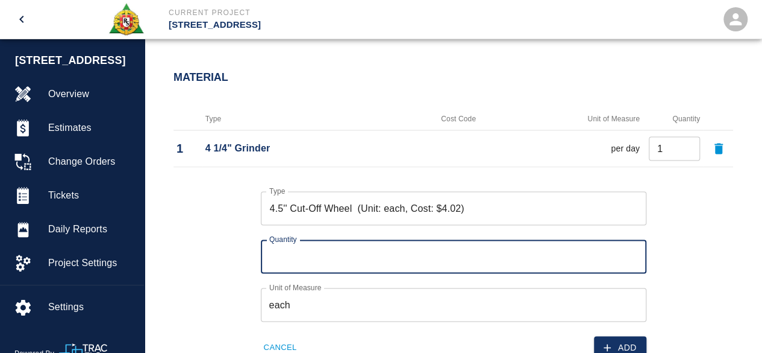
click at [282, 257] on input "Quantity" at bounding box center [454, 256] width 386 height 34
type input "12"
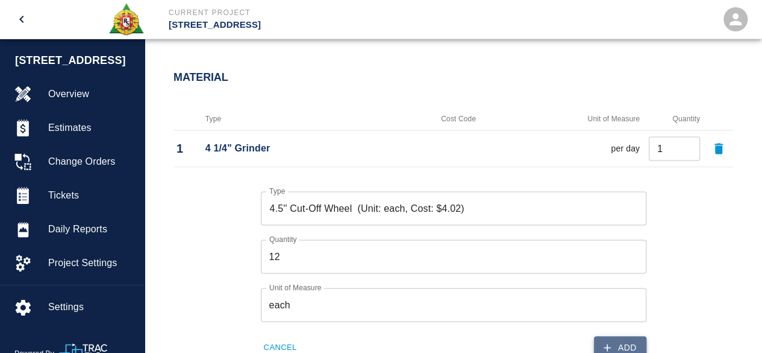
click at [626, 336] on button "Add" at bounding box center [620, 347] width 52 height 22
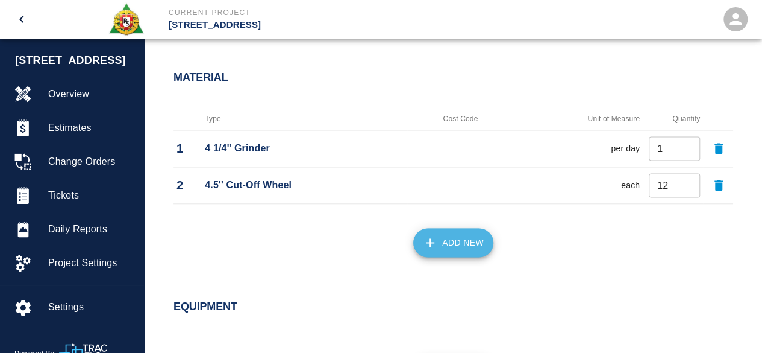
click at [462, 248] on button "Add New" at bounding box center [453, 242] width 80 height 29
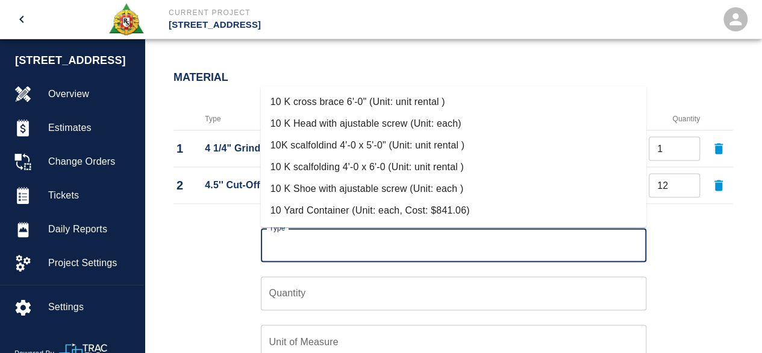
click at [271, 240] on input "Type" at bounding box center [453, 244] width 375 height 23
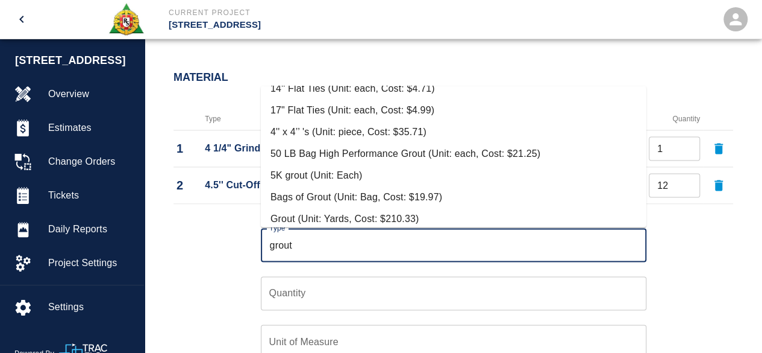
scroll to position [60, 0]
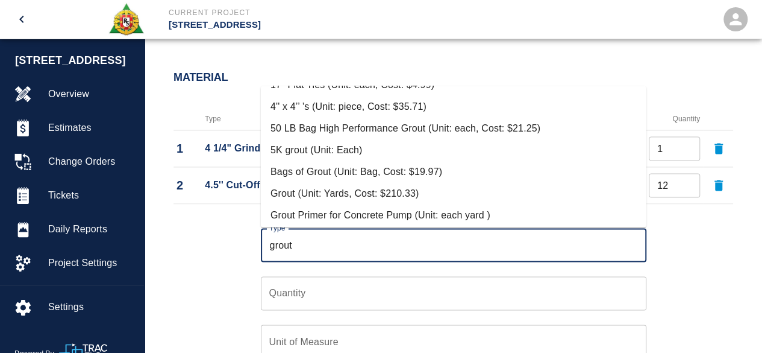
click at [338, 148] on li "5K grout (Unit: Each)" at bounding box center [454, 150] width 386 height 22
type input "5K grout (Unit: Each)"
type input "Each"
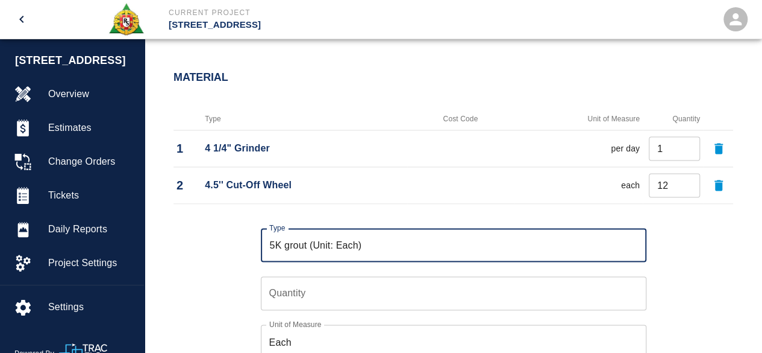
type input "5K grout (Unit: Each)"
click at [275, 296] on input "Quantity" at bounding box center [454, 293] width 386 height 34
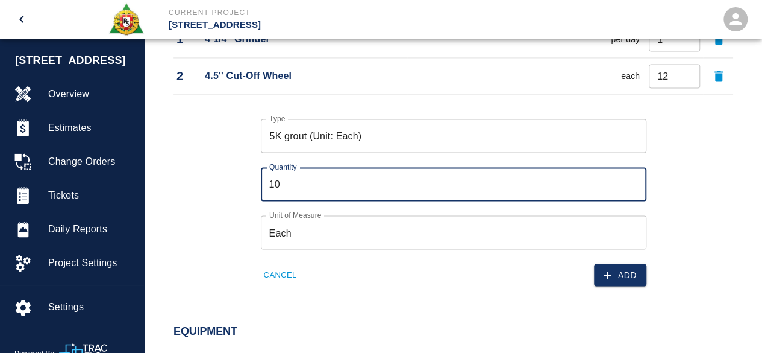
scroll to position [940, 0]
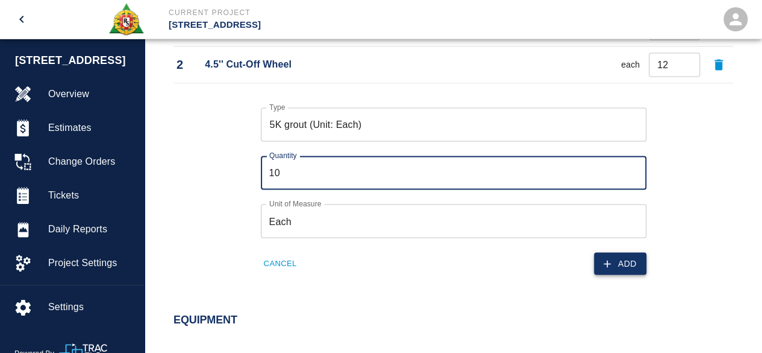
type input "10"
click at [633, 260] on button "Add" at bounding box center [620, 263] width 52 height 22
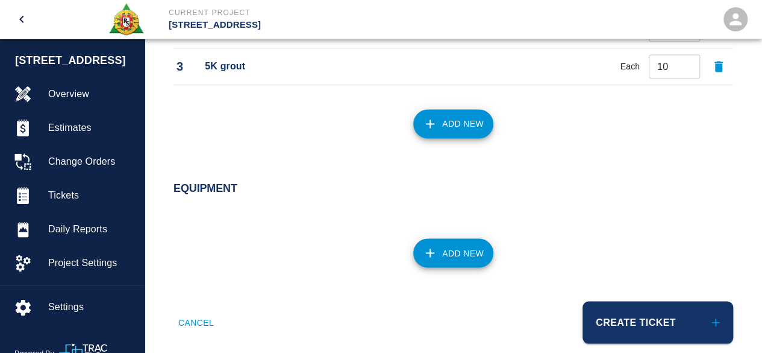
scroll to position [993, 0]
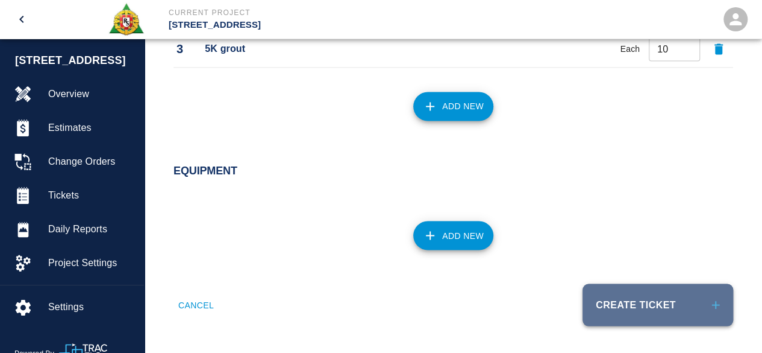
click at [625, 295] on button "Create Ticket" at bounding box center [658, 304] width 151 height 42
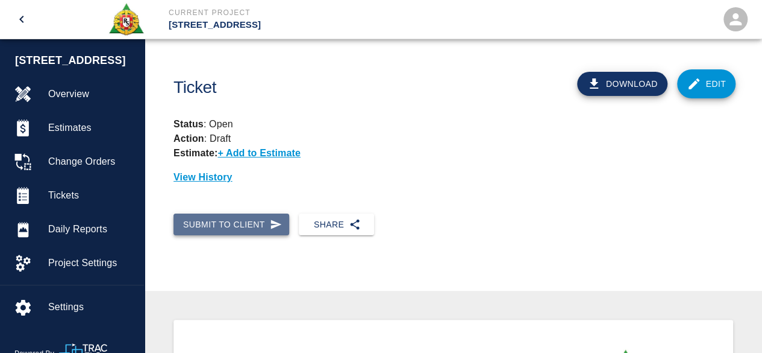
click at [248, 229] on button "Submit to Client" at bounding box center [232, 224] width 116 height 22
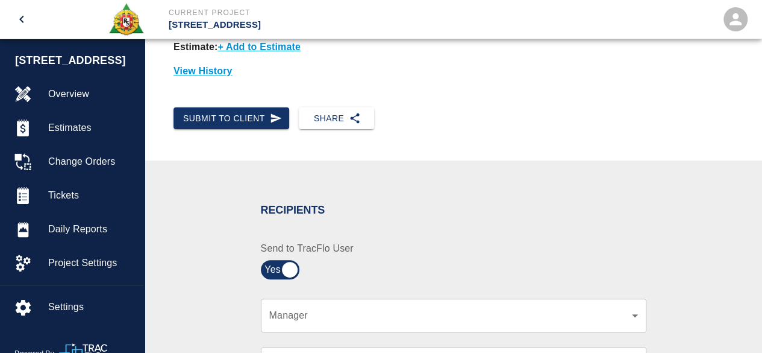
scroll to position [181, 0]
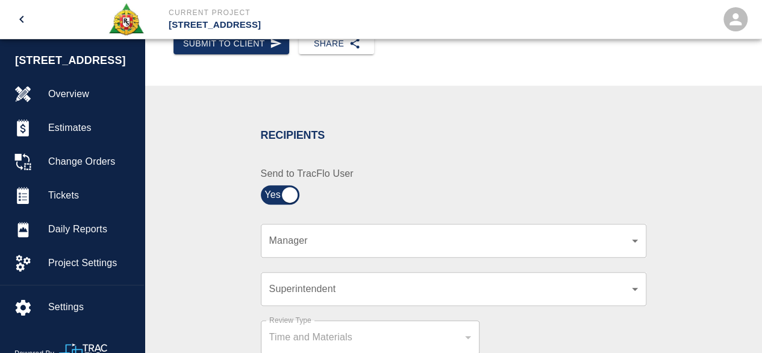
click at [545, 259] on div "Superintendent ​ Superintendent" at bounding box center [447, 281] width 400 height 48
click at [546, 248] on div "​ Manager" at bounding box center [454, 241] width 386 height 34
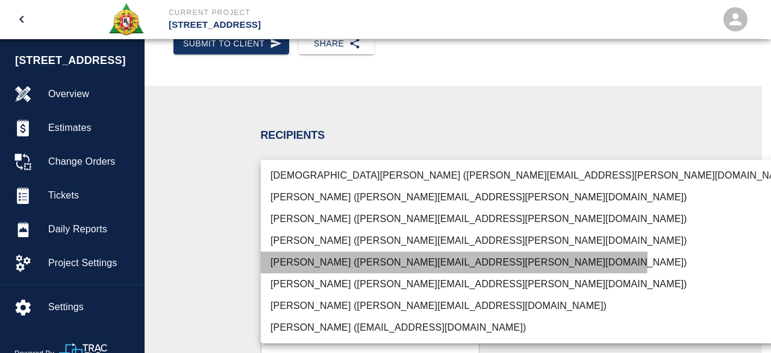
click at [315, 257] on li "[PERSON_NAME] ([PERSON_NAME][EMAIL_ADDRESS][PERSON_NAME][DOMAIN_NAME])" at bounding box center [533, 262] width 545 height 22
type input "15ee5819-a12b-4d49-b208-872c21abcab9"
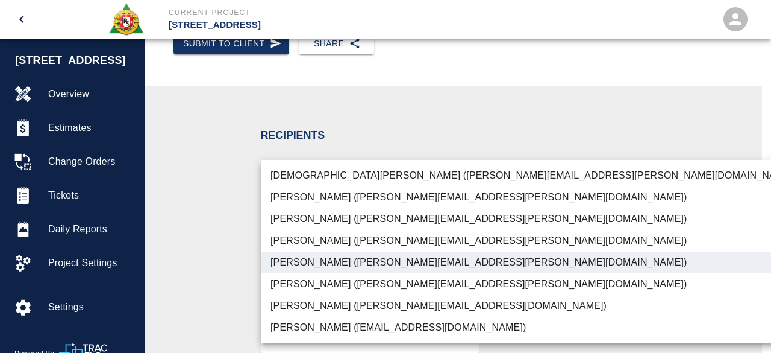
click at [699, 208] on div at bounding box center [385, 176] width 771 height 353
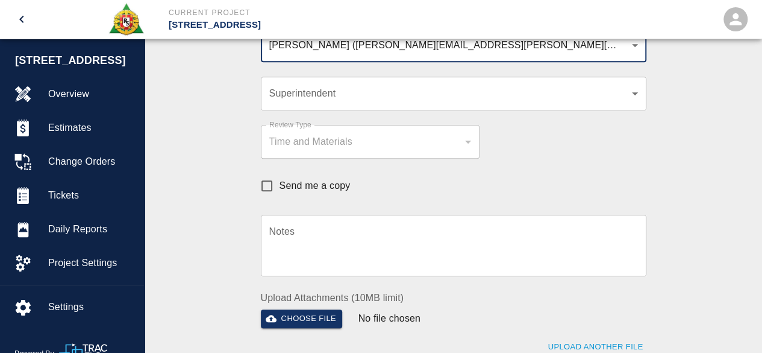
scroll to position [422, 0]
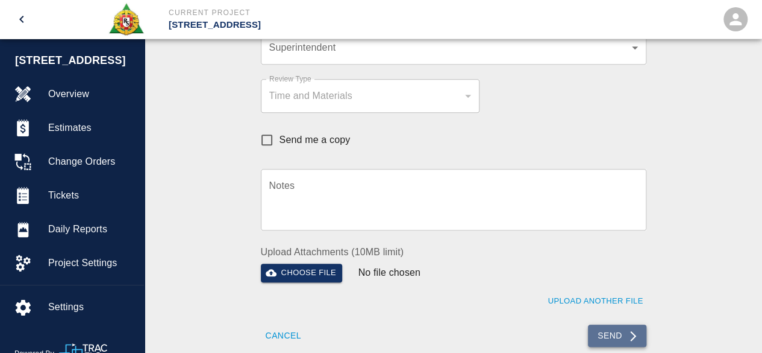
click at [603, 332] on button "Send" at bounding box center [617, 335] width 58 height 22
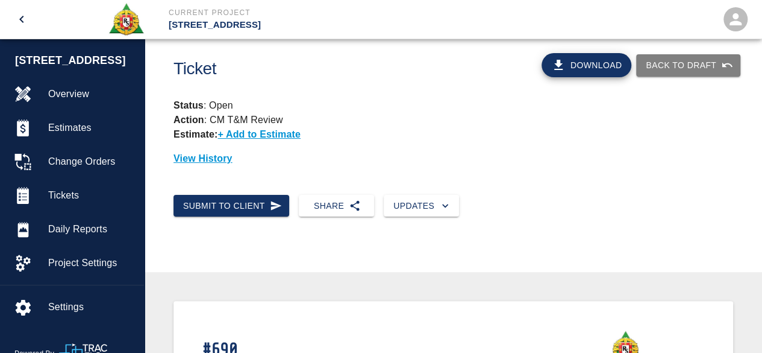
scroll to position [0, 0]
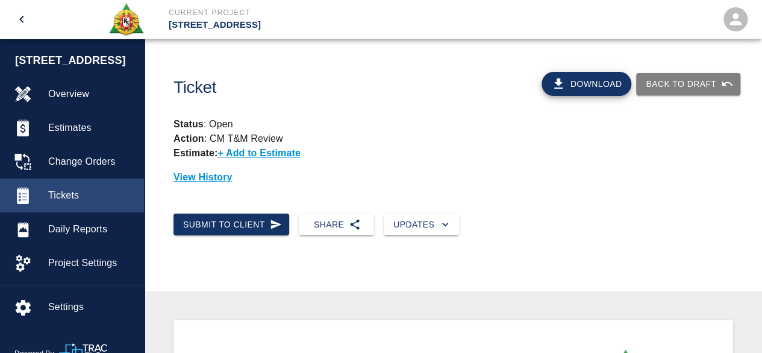
click at [61, 189] on span "Tickets" at bounding box center [91, 195] width 86 height 14
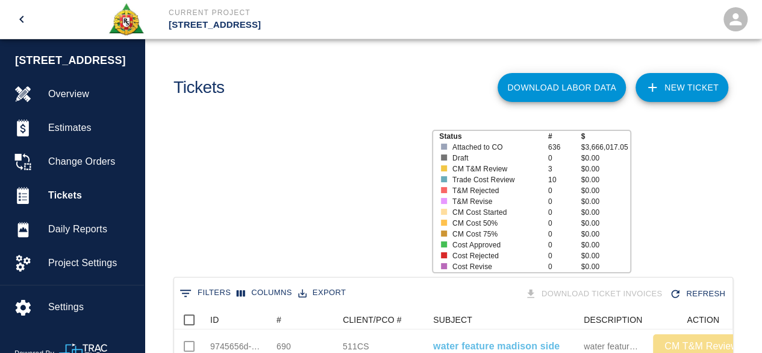
scroll to position [694, 550]
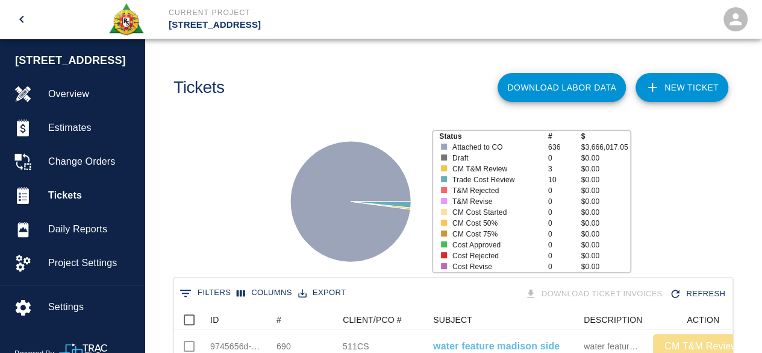
click at [689, 95] on link "NEW TICKET" at bounding box center [682, 87] width 93 height 29
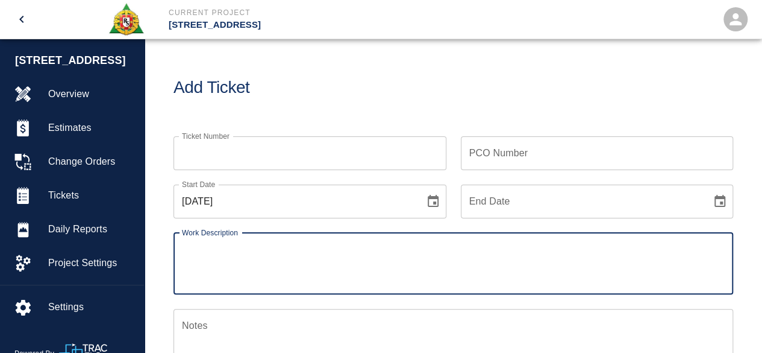
click at [240, 164] on input "Ticket Number" at bounding box center [310, 153] width 273 height 34
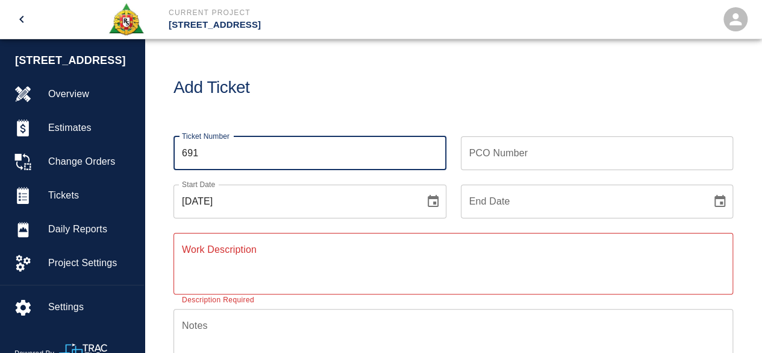
type input "691"
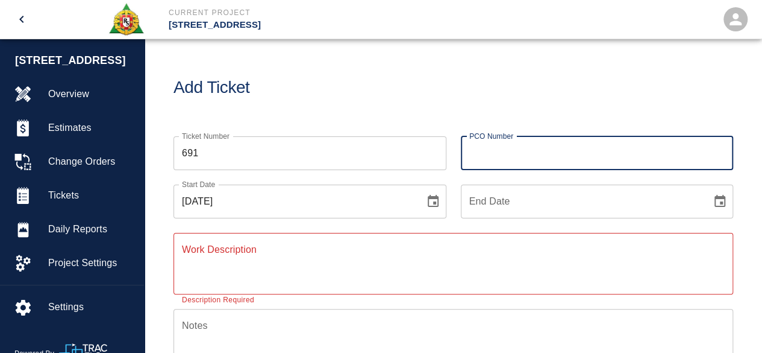
click at [493, 150] on input "PCO Number" at bounding box center [597, 153] width 273 height 34
type input "283CS"
click at [432, 198] on icon "Choose date, selected date is Sep 25, 2025" at bounding box center [433, 201] width 11 height 12
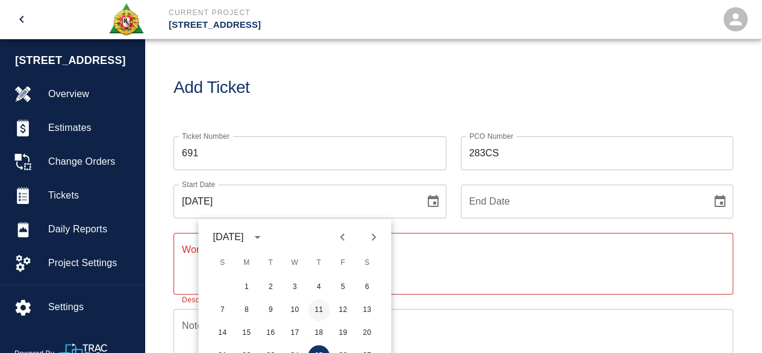
scroll to position [60, 0]
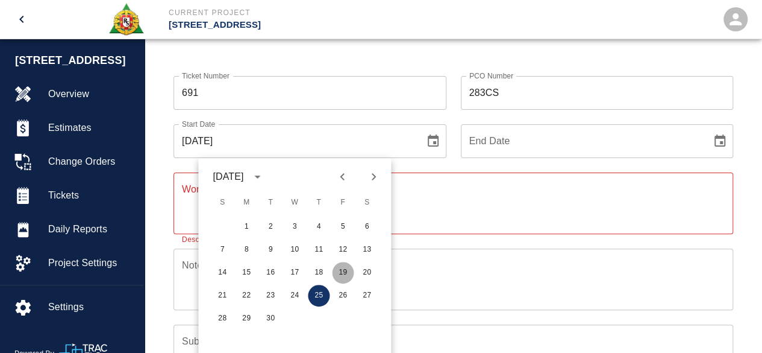
click at [342, 268] on button "19" at bounding box center [343, 273] width 22 height 22
type input "[DATE]"
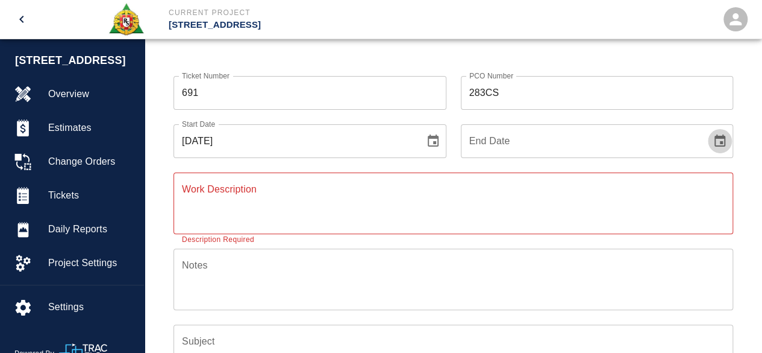
click at [725, 139] on icon "Choose date" at bounding box center [720, 140] width 11 height 12
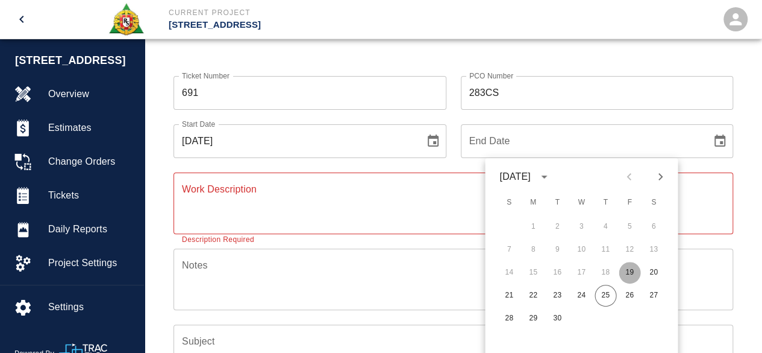
click at [628, 273] on button "19" at bounding box center [630, 273] width 22 height 22
type input "[DATE]"
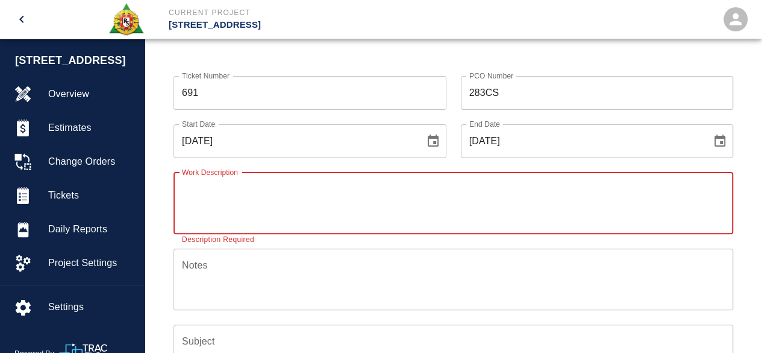
click at [196, 196] on textarea "Work Description" at bounding box center [453, 203] width 543 height 42
click at [246, 189] on textarea "54th patching sleeves 52th" at bounding box center [453, 203] width 543 height 42
click at [289, 186] on textarea "54th patching sleeves 52th" at bounding box center [453, 203] width 543 height 42
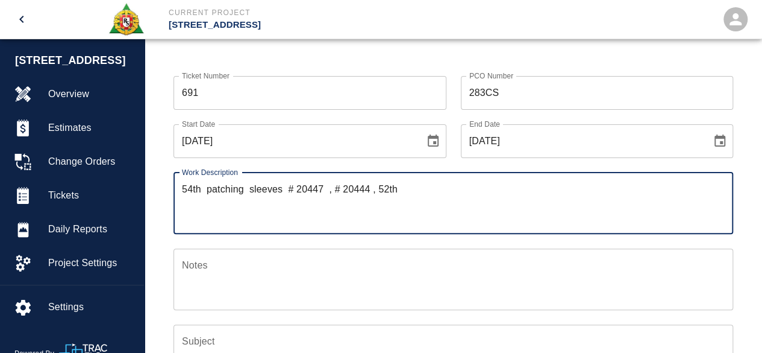
click at [388, 189] on textarea "54th patching sleeves # 20447 , # 20444 , 52th" at bounding box center [453, 203] width 543 height 42
click at [398, 189] on textarea "54th patching sleeves # 20447 , # 20444 , 53th" at bounding box center [453, 203] width 543 height 42
click at [393, 187] on textarea "54th patching sleeves # 20447 , # 20444 , 53th" at bounding box center [453, 203] width 543 height 42
click at [399, 189] on textarea "54th patching sleeves # 20447 , # 20444 , 53rh" at bounding box center [453, 203] width 543 height 42
click at [552, 187] on textarea "54th patching sleeves # 20447 , # 20444 , 53rd patching curb SE curb # 20882 , …" at bounding box center [453, 203] width 543 height 42
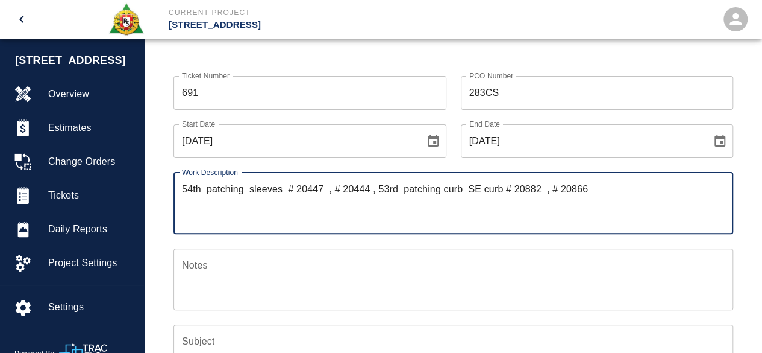
click at [598, 189] on textarea "54th patching sleeves # 20447 , # 20444 , 53rd patching curb SE curb # 20882 , …" at bounding box center [453, 203] width 543 height 42
click at [403, 190] on textarea "54th patching sleeves # 20447 , # 20444 , 53rd patching curb SE curb # 20882 , …" at bounding box center [453, 203] width 543 height 42
type textarea "54th patching sleeves # 20447 , # 20444 , 53rd patching curb SE curb # 20882 , …"
click at [189, 265] on textarea "Notes" at bounding box center [453, 279] width 543 height 42
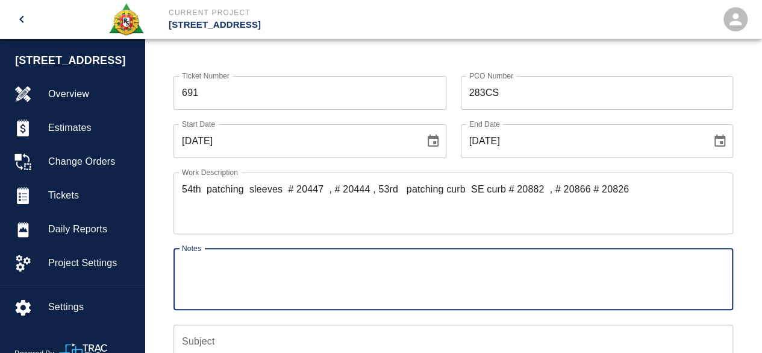
click at [189, 265] on textarea "Notes" at bounding box center [453, 279] width 543 height 42
click at [346, 265] on textarea "# 1 [PERSON_NAME] # 2 [PERSON_NAME] # 2" at bounding box center [453, 279] width 543 height 42
click at [382, 267] on textarea "# 1 [PERSON_NAME] # 2 [PERSON_NAME] # 2" at bounding box center [453, 279] width 543 height 42
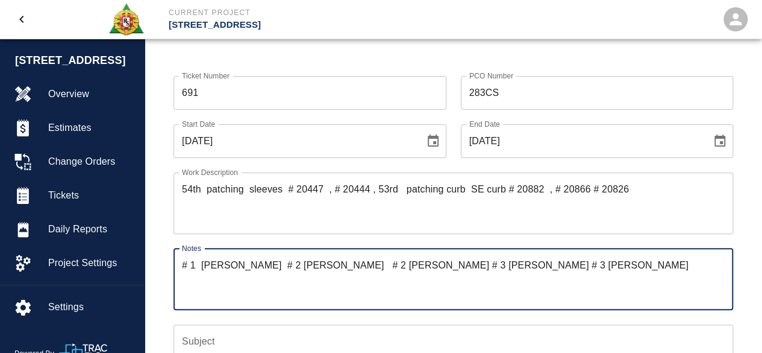
type textarea "# 1 [PERSON_NAME] # 2 [PERSON_NAME] # 2 [PERSON_NAME] # 3 [PERSON_NAME] # 3 [PE…"
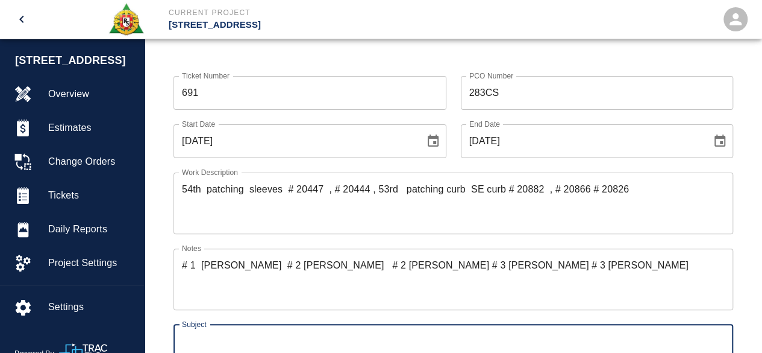
click at [208, 336] on input "Subject" at bounding box center [454, 341] width 560 height 34
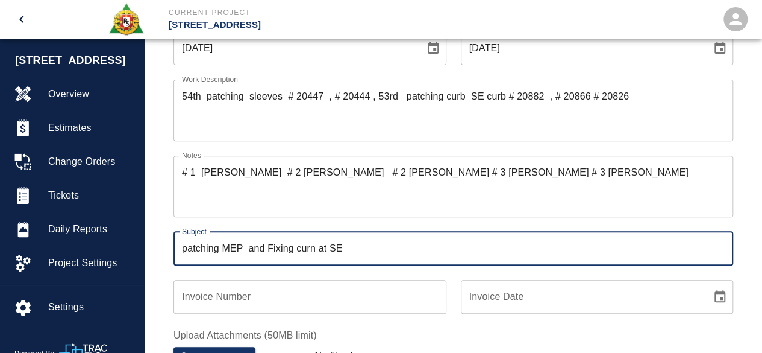
scroll to position [181, 0]
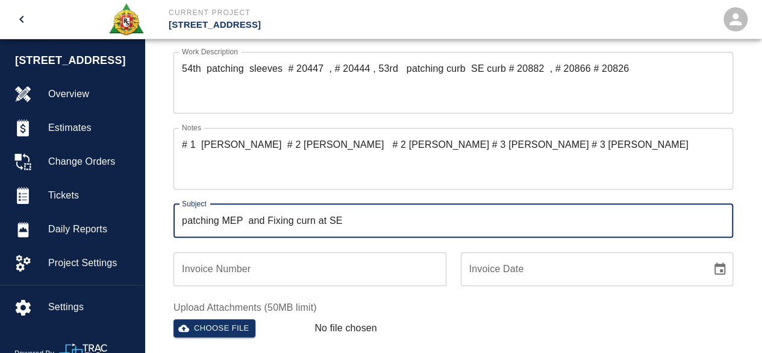
click at [313, 221] on input "patching MEP and Fixing curn at SE" at bounding box center [454, 221] width 560 height 34
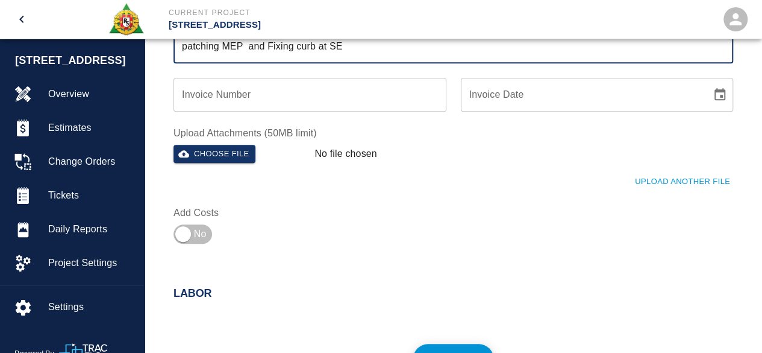
scroll to position [362, 0]
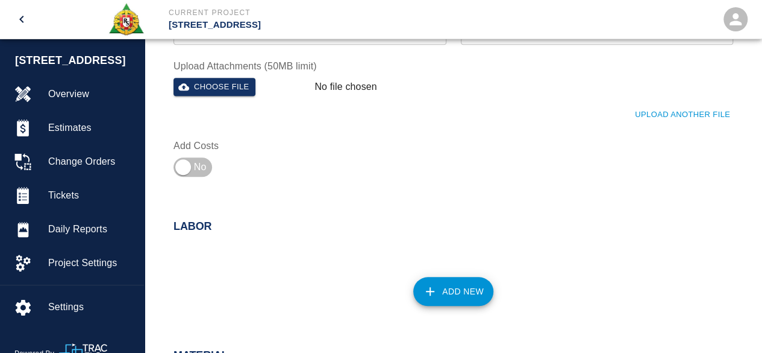
type input "patching MEP and Fixing curb at SE"
click at [463, 284] on button "Add New" at bounding box center [453, 291] width 80 height 29
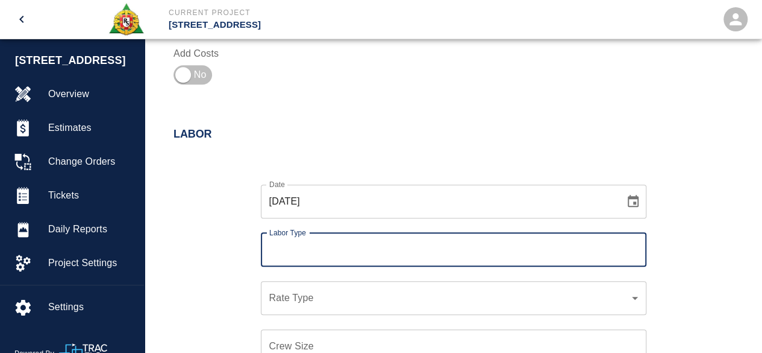
scroll to position [542, 0]
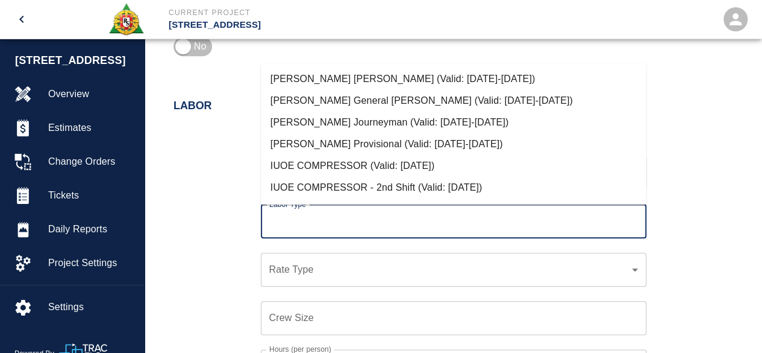
click at [319, 210] on input "Labor Type" at bounding box center [453, 221] width 375 height 23
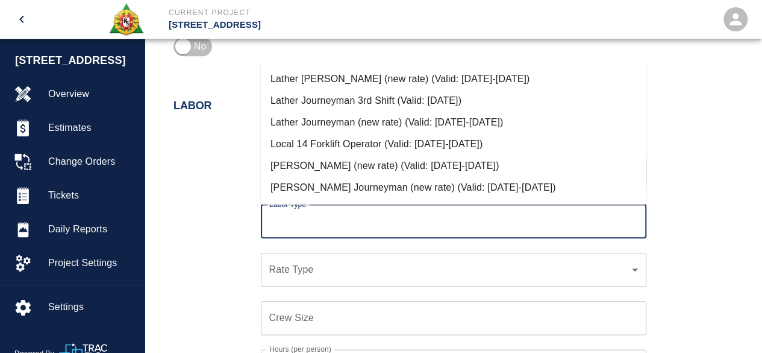
click at [350, 165] on li "[PERSON_NAME] (new rate) (Valid: [DATE]-[DATE])" at bounding box center [454, 166] width 386 height 22
type input "[PERSON_NAME] (new rate)"
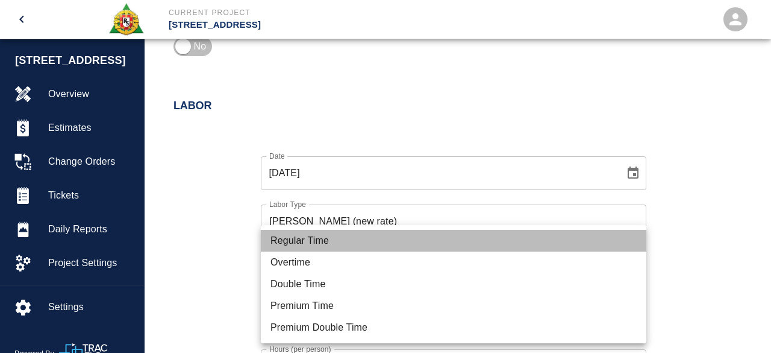
click at [307, 236] on li "Regular Time" at bounding box center [454, 241] width 386 height 22
type input "rate_rt"
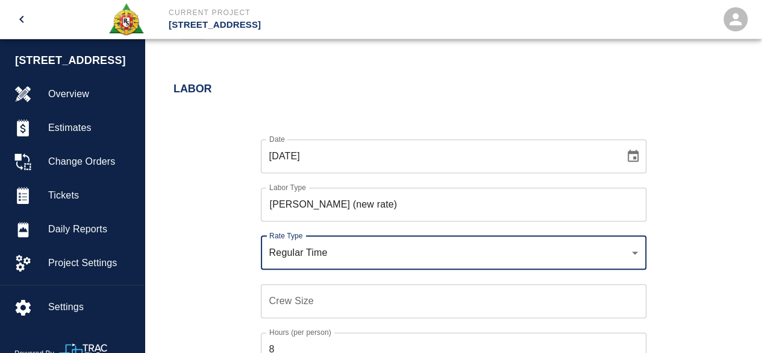
scroll to position [603, 0]
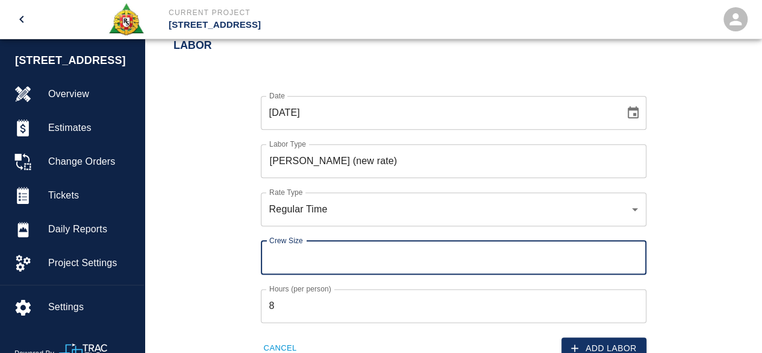
click at [279, 254] on input "Crew Size" at bounding box center [454, 257] width 386 height 34
type input "1"
click at [618, 338] on button "Add Labor" at bounding box center [604, 348] width 85 height 22
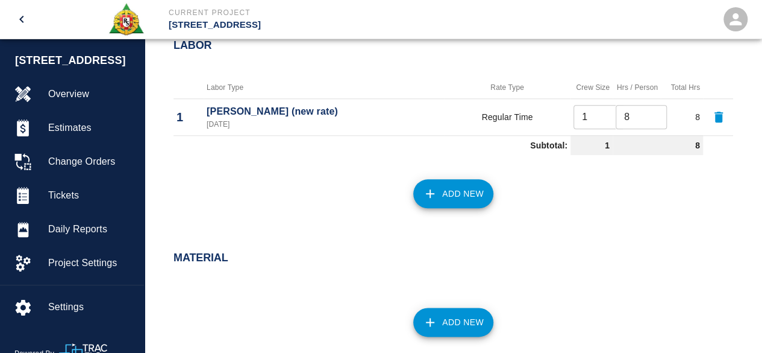
click at [462, 191] on button "Add New" at bounding box center [453, 193] width 80 height 29
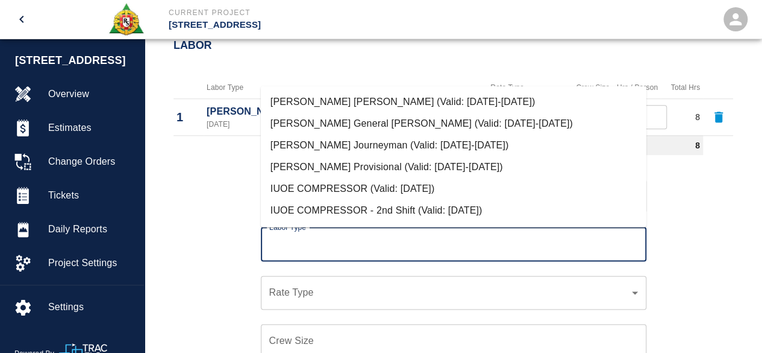
click at [291, 236] on input "Labor Type" at bounding box center [453, 244] width 375 height 23
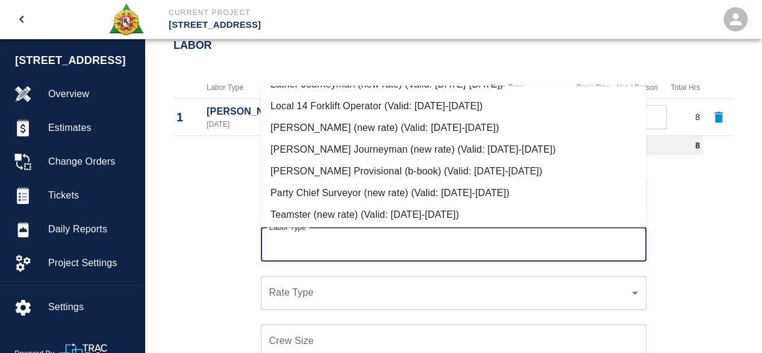
drag, startPoint x: 331, startPoint y: 146, endPoint x: 325, endPoint y: 172, distance: 26.6
click at [331, 145] on li "[PERSON_NAME] Journeyman (new rate) (Valid: [DATE]-[DATE])" at bounding box center [454, 150] width 386 height 22
type input "[PERSON_NAME] Journeyman (new rate)"
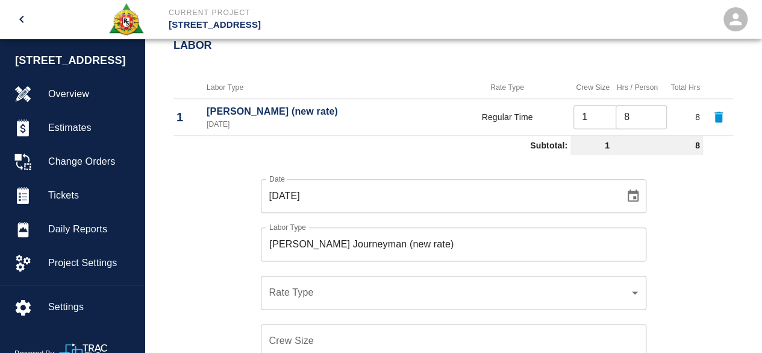
click at [282, 283] on div "​ Rate Type" at bounding box center [454, 292] width 386 height 34
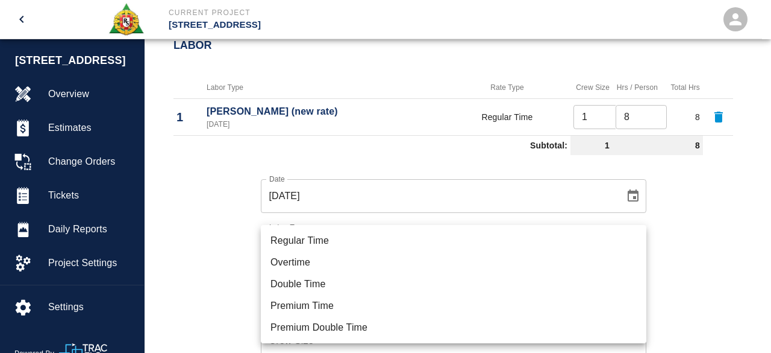
click at [316, 239] on li "Regular Time" at bounding box center [454, 241] width 386 height 22
type input "rate_rt"
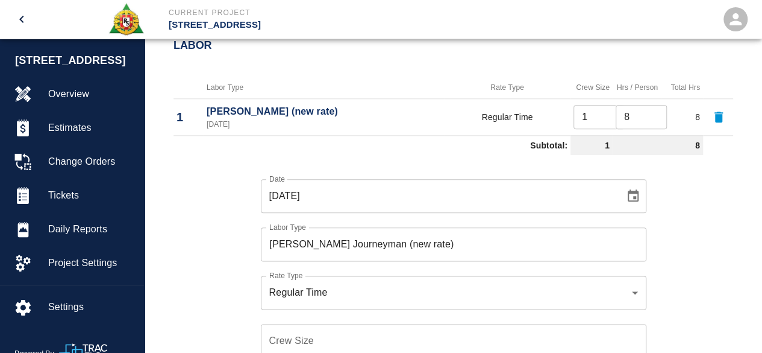
click at [193, 257] on div "Date [DATE] Date Labor Type [PERSON_NAME] Journeyman (new rate) Labor Type Rate…" at bounding box center [446, 301] width 574 height 283
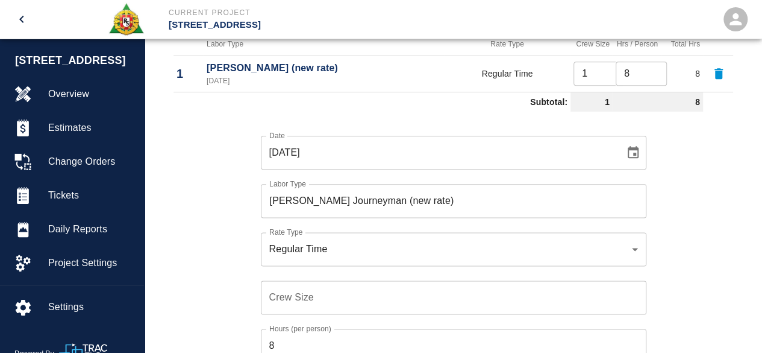
scroll to position [663, 0]
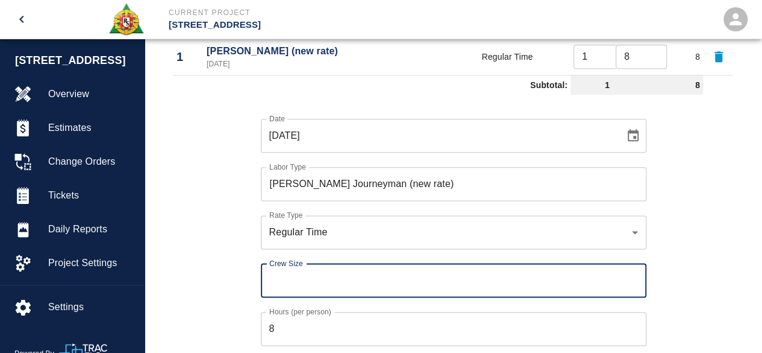
click at [280, 274] on input "Crew Size" at bounding box center [454, 280] width 386 height 34
type input "2"
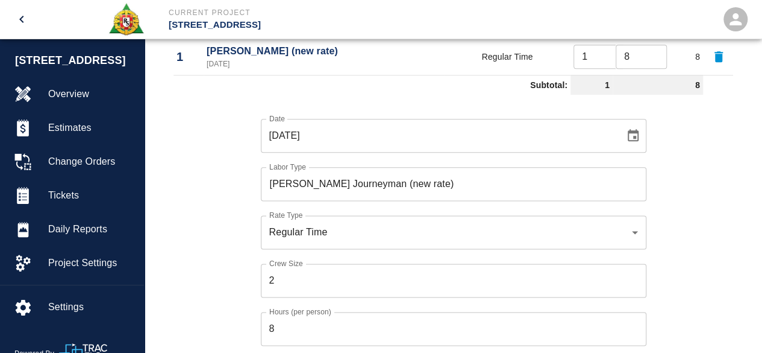
click at [696, 289] on div "Date [DATE] Date Labor Type [PERSON_NAME] Journeyman (new rate) Labor Type Rate…" at bounding box center [446, 240] width 574 height 283
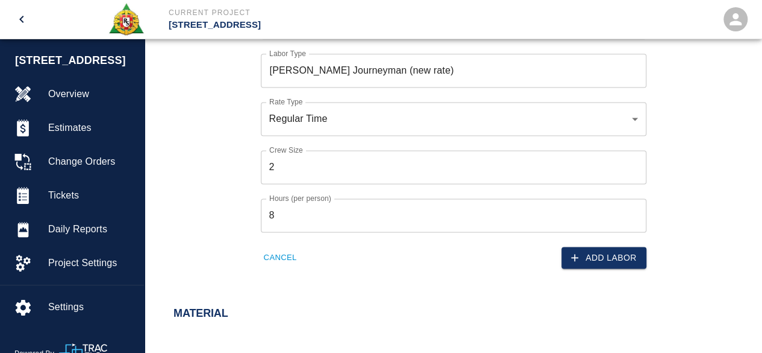
scroll to position [784, 0]
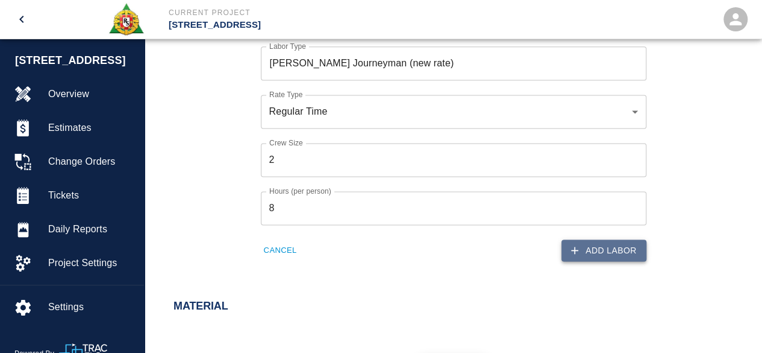
click at [595, 251] on button "Add Labor" at bounding box center [604, 250] width 85 height 22
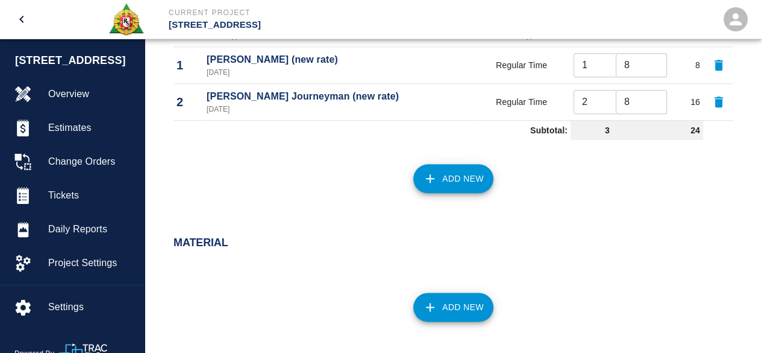
scroll to position [639, 0]
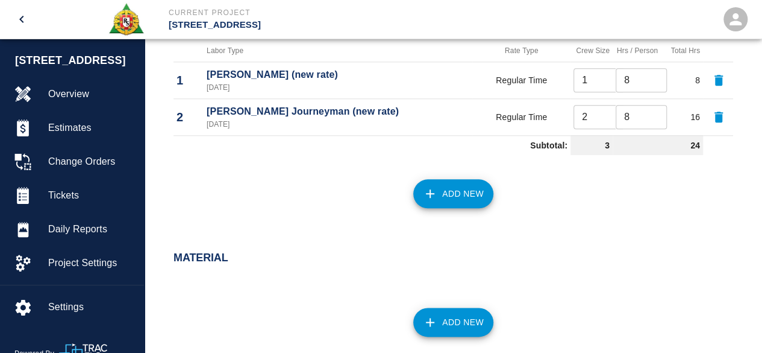
click at [457, 181] on button "Add New" at bounding box center [453, 193] width 80 height 29
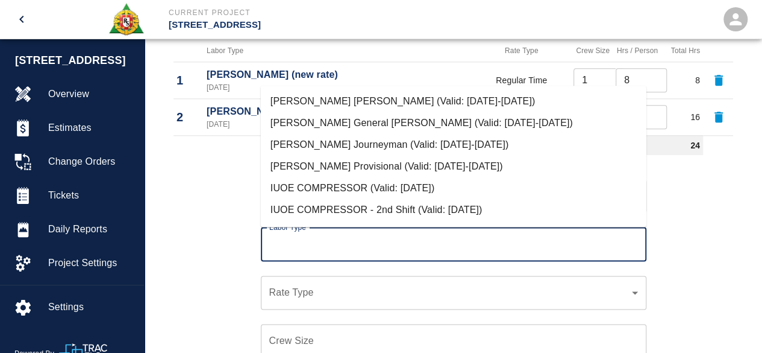
click at [292, 248] on input "Labor Type" at bounding box center [453, 244] width 375 height 23
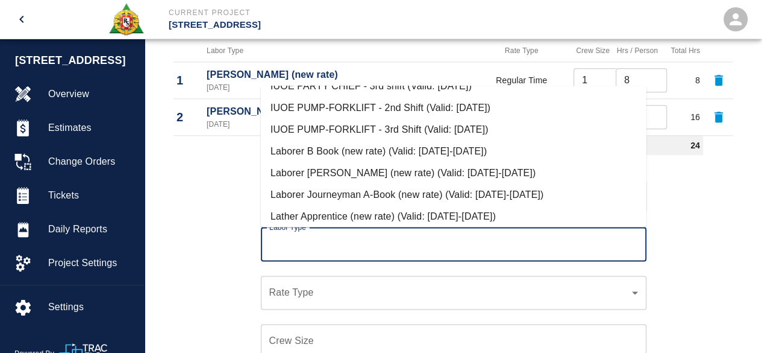
scroll to position [362, 0]
click at [315, 195] on li "Laborer Journeyman A-Book (new rate) (Valid: [DATE]-[DATE])" at bounding box center [454, 195] width 386 height 22
type input "Laborer Journeyman A-Book (new rate)"
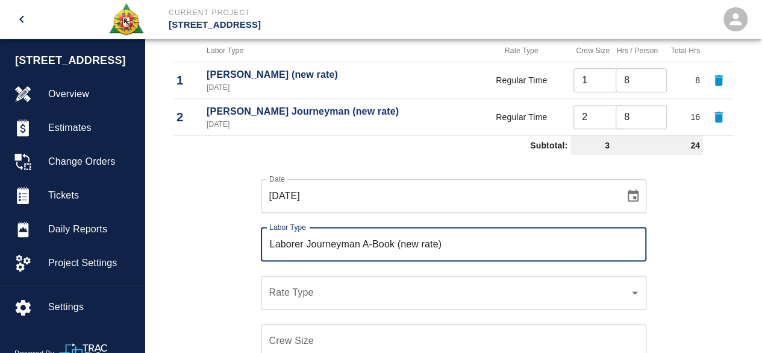
click at [292, 302] on div "​ Rate Type" at bounding box center [454, 292] width 386 height 34
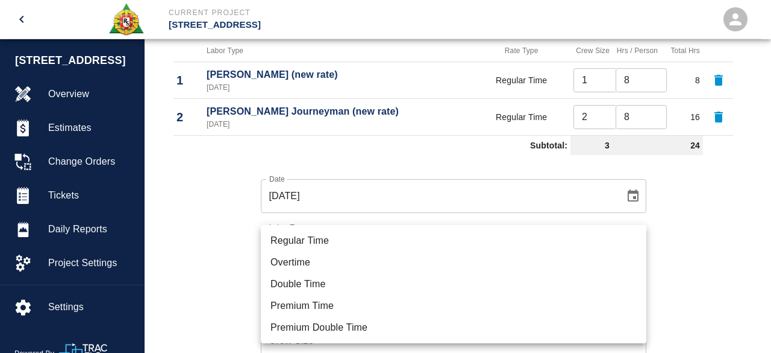
click at [311, 237] on li "Regular Time" at bounding box center [454, 241] width 386 height 22
type input "rate_rt"
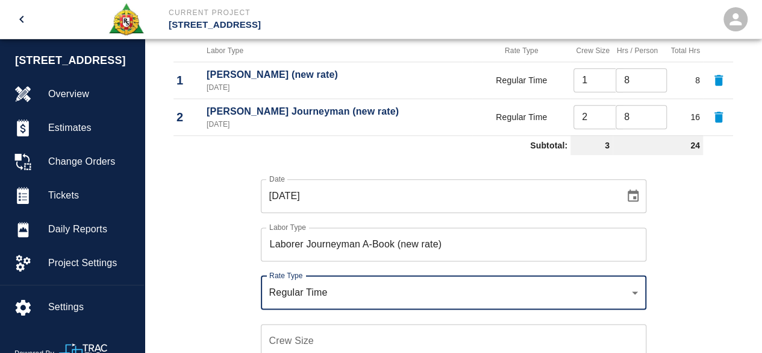
click at [165, 265] on div "Date [DATE] Date Labor Type Laborer Journeyman A-Book (new rate) Labor Type Rat…" at bounding box center [446, 301] width 574 height 283
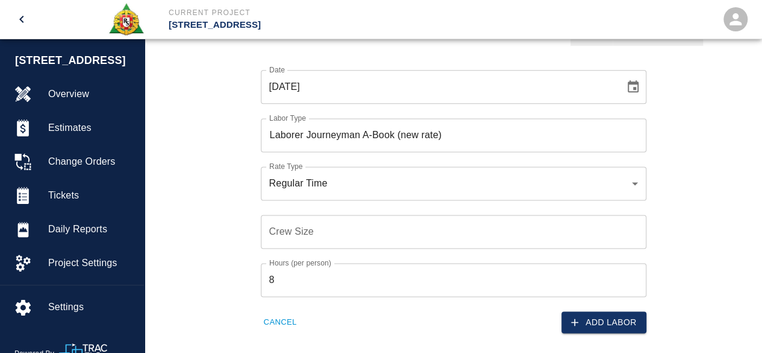
scroll to position [760, 0]
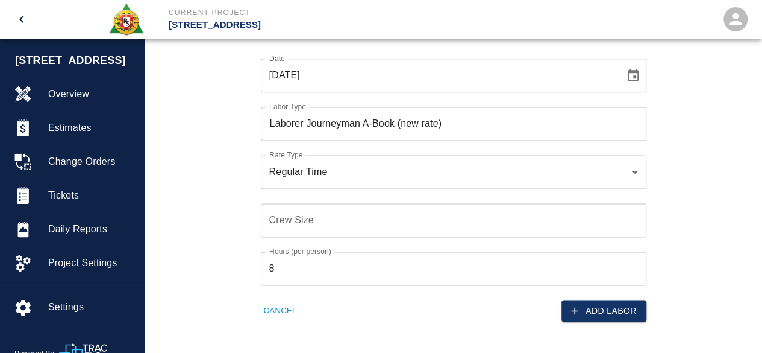
click at [304, 217] on input "Crew Size" at bounding box center [454, 220] width 386 height 34
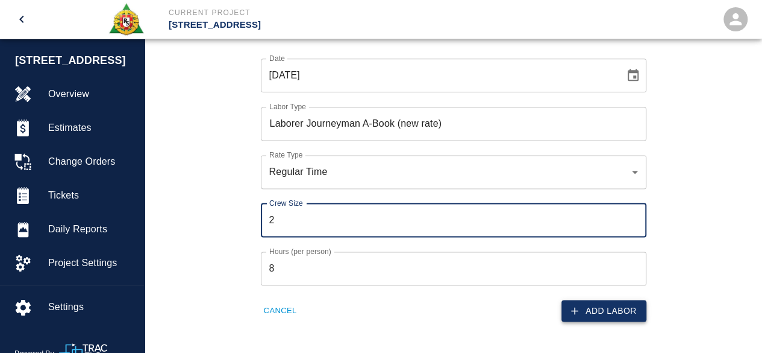
type input "2"
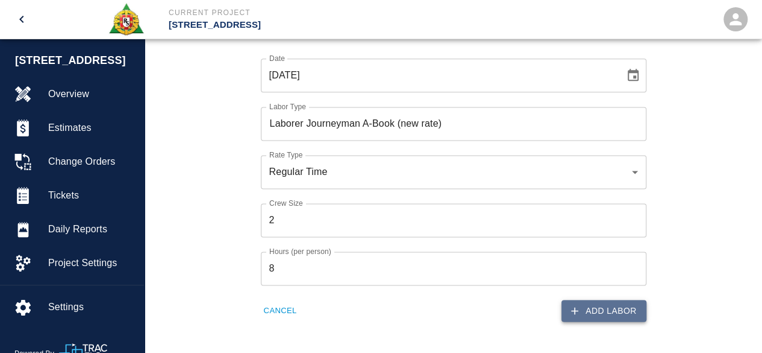
click at [627, 312] on button "Add Labor" at bounding box center [604, 311] width 85 height 22
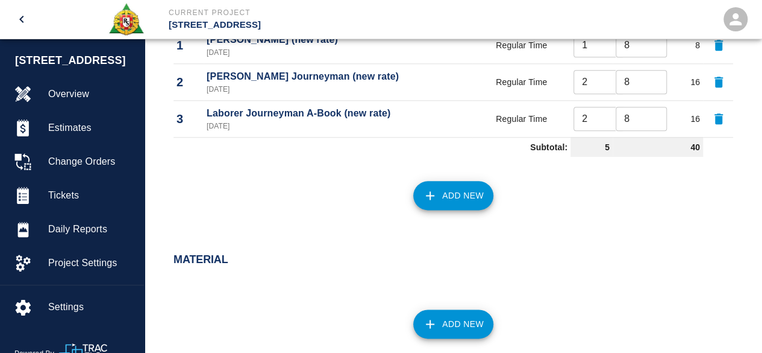
scroll to position [700, 0]
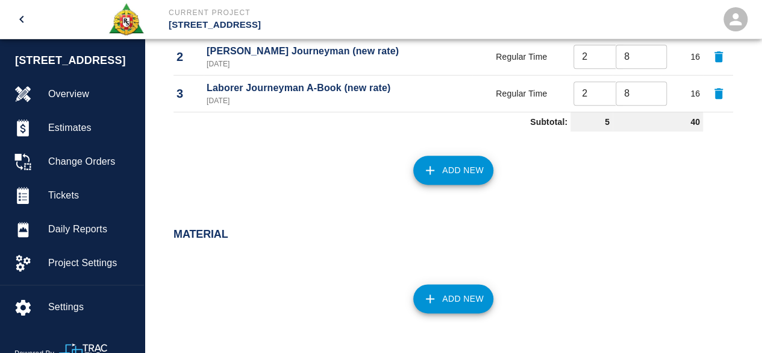
click at [468, 295] on button "Add New" at bounding box center [453, 298] width 80 height 29
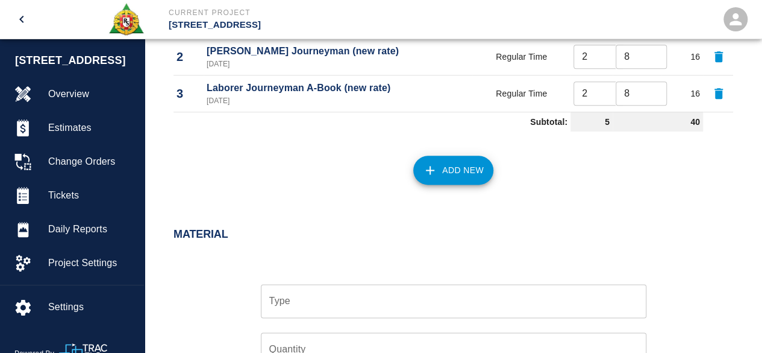
click at [341, 297] on input "Type" at bounding box center [453, 300] width 375 height 23
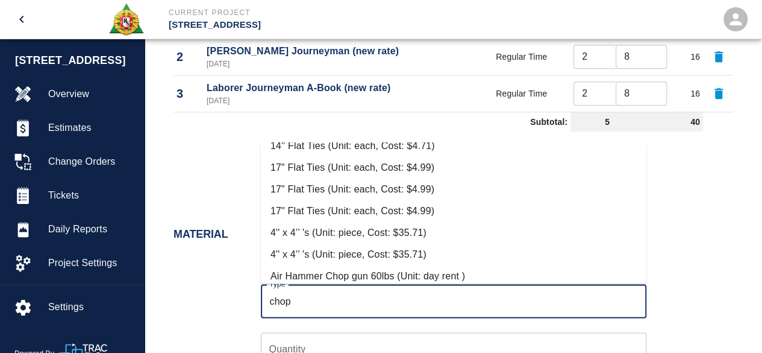
scroll to position [151, 0]
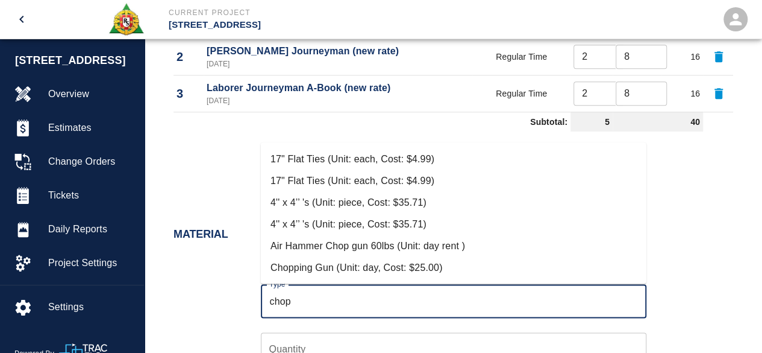
click at [417, 265] on li "Chopping Gun (Unit: day, Cost: $25.00)" at bounding box center [454, 268] width 386 height 22
type input "Chopping Gun (Unit: day, Cost: $25.00)"
type input "day"
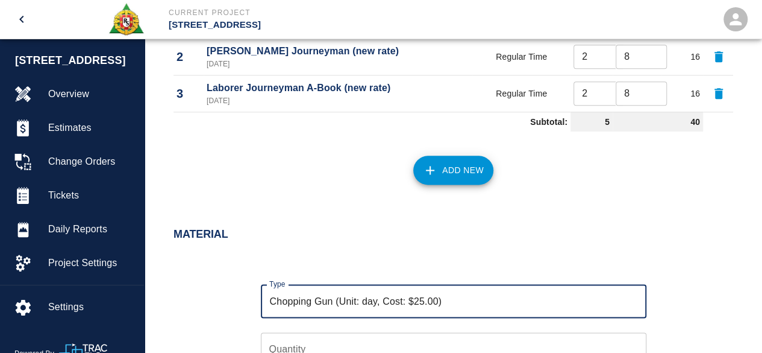
type input "Chopping Gun (Unit: day, Cost: $25.00)"
click at [636, 345] on input "0" at bounding box center [454, 349] width 386 height 34
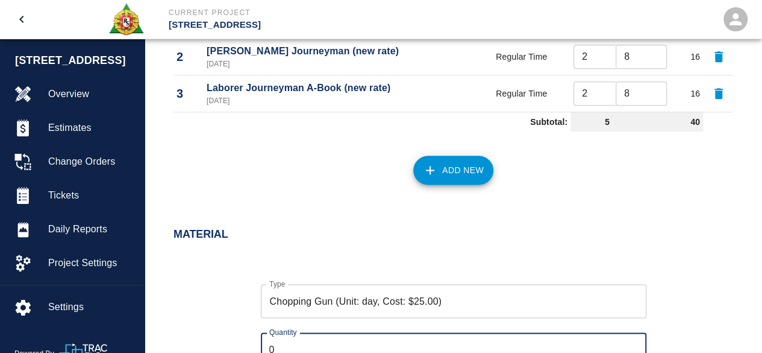
scroll to position [712, 0]
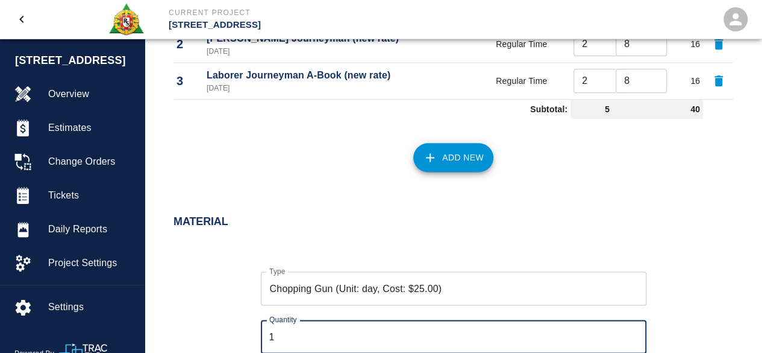
click at [629, 335] on input "1" at bounding box center [454, 336] width 386 height 34
click at [633, 330] on input "2" at bounding box center [454, 336] width 386 height 34
type input "1"
click at [633, 338] on input "1" at bounding box center [454, 336] width 386 height 34
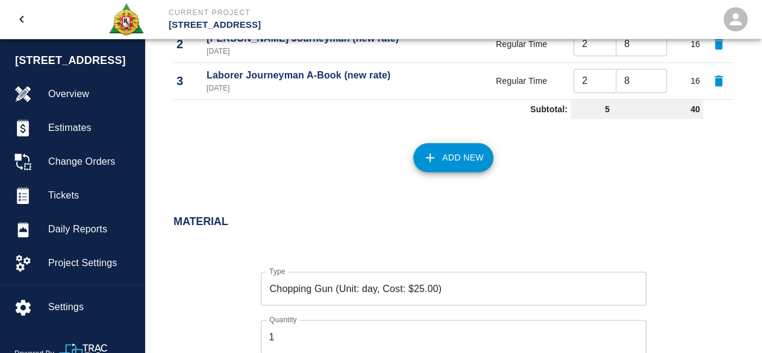
click at [668, 294] on div "Type Chopping Gun (Unit: day, Cost: $25.00) Type Quantity 1 Quantity Unit of Me…" at bounding box center [446, 345] width 574 height 186
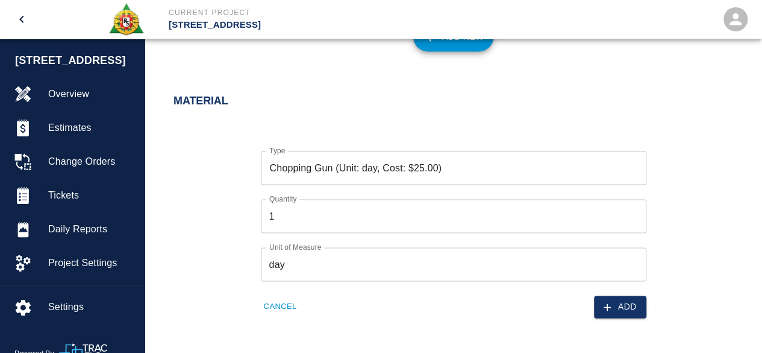
scroll to position [893, 0]
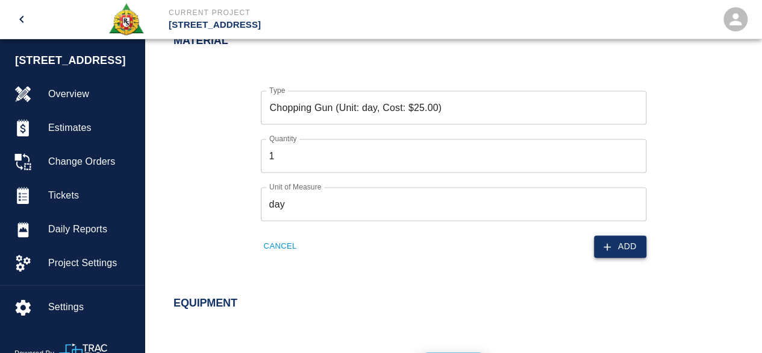
drag, startPoint x: 630, startPoint y: 233, endPoint x: 623, endPoint y: 238, distance: 8.2
click at [629, 233] on div "Add" at bounding box center [547, 239] width 200 height 37
click at [617, 250] on button "Add" at bounding box center [620, 246] width 52 height 22
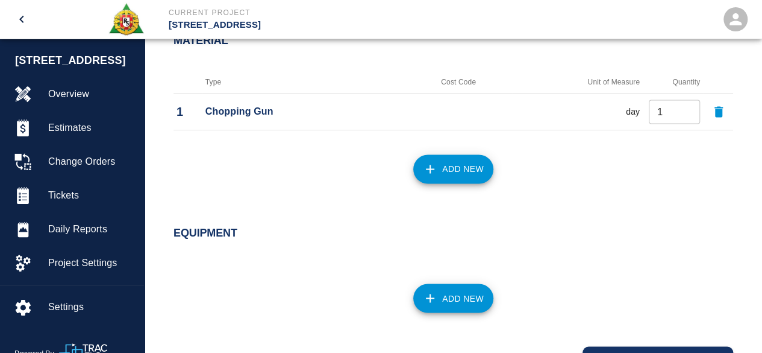
click at [442, 163] on button "Add New" at bounding box center [453, 168] width 80 height 29
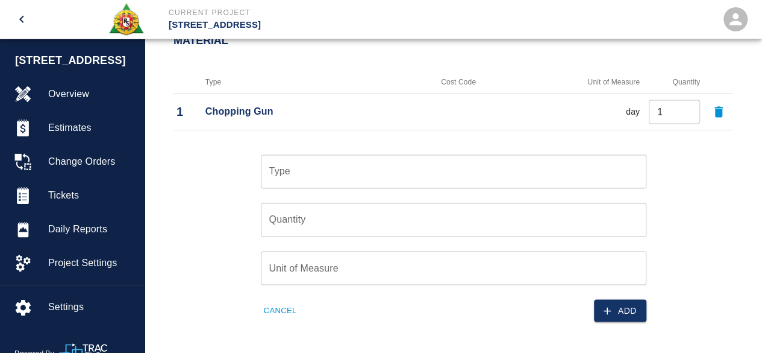
click at [291, 159] on div "Type" at bounding box center [454, 171] width 386 height 34
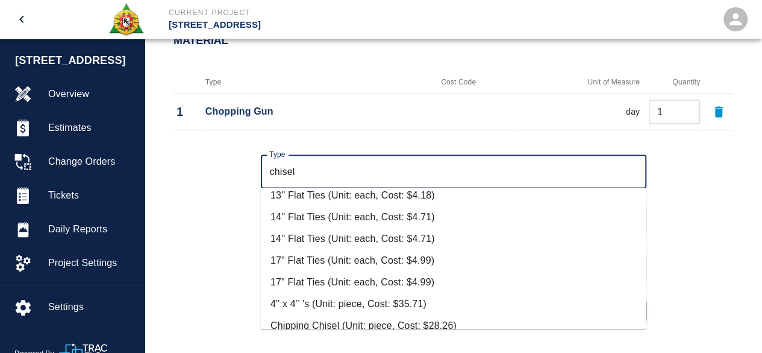
scroll to position [42, 0]
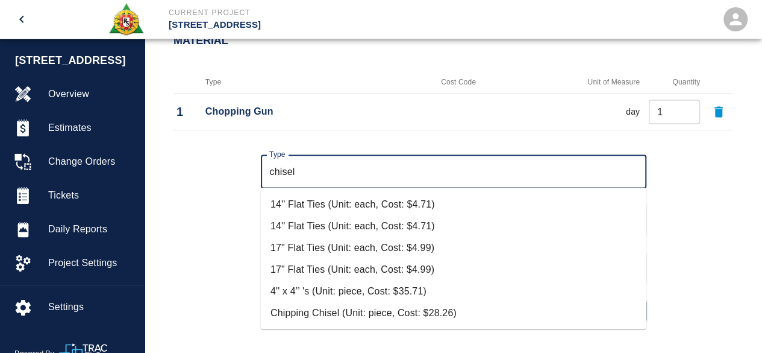
click at [381, 307] on li "Chipping Chisel (Unit: piece, Cost: $28.26)" at bounding box center [454, 313] width 386 height 22
type input "Chipping Chisel (Unit: piece, Cost: $28.26)"
type input "piece"
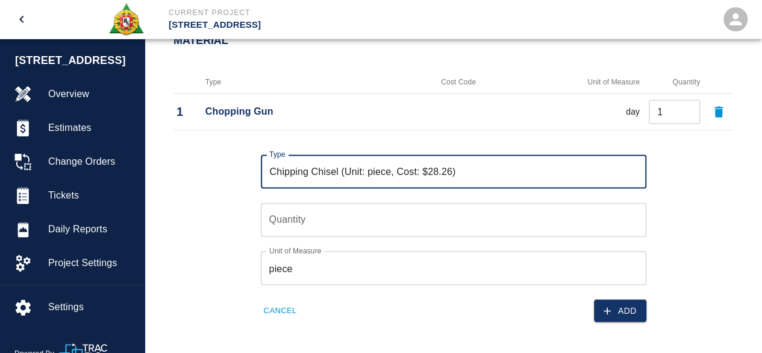
type input "Chipping Chisel (Unit: piece, Cost: $28.26)"
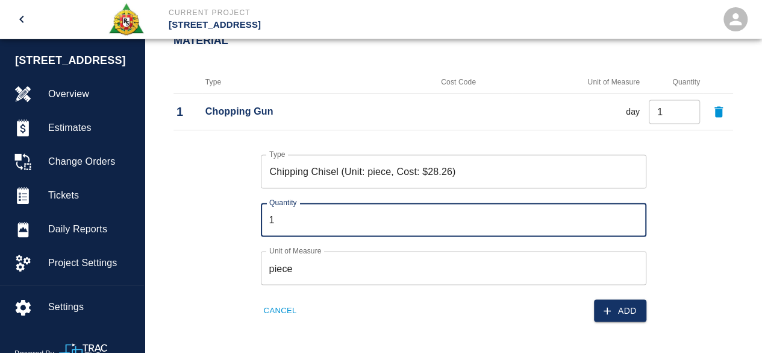
type input "1"
click at [633, 216] on input "1" at bounding box center [454, 220] width 386 height 34
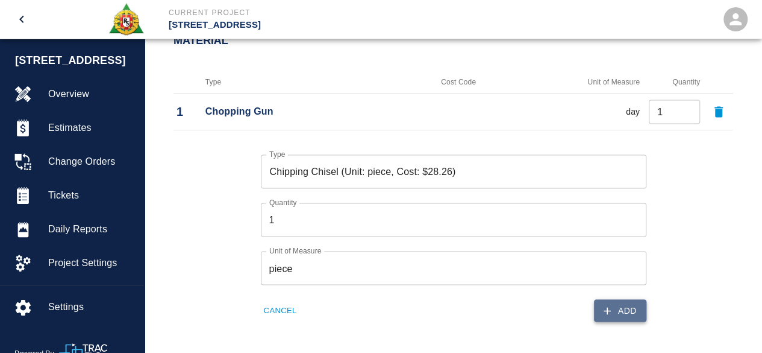
click at [632, 310] on button "Add" at bounding box center [620, 310] width 52 height 22
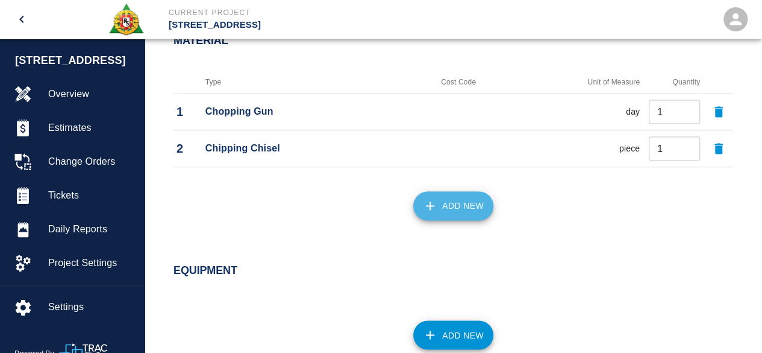
click at [450, 207] on button "Add New" at bounding box center [453, 205] width 80 height 29
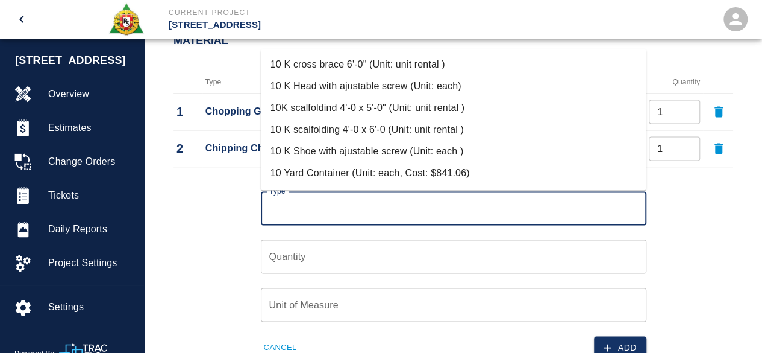
click at [298, 210] on input "Type" at bounding box center [453, 207] width 375 height 23
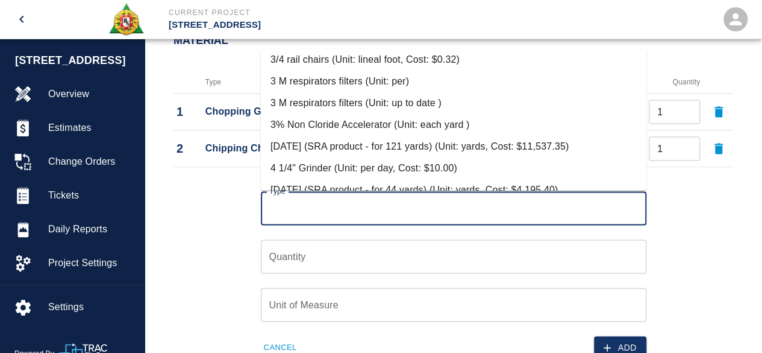
scroll to position [784, 0]
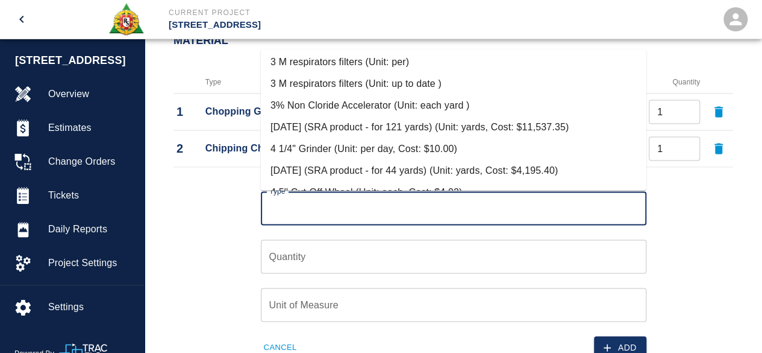
click at [342, 144] on li "4 1/4" Grinder (Unit: per day, Cost: $10.00)" at bounding box center [454, 149] width 386 height 22
type input "4 1/4" Grinder (Unit: per day, Cost: $10.00)"
type input "per day"
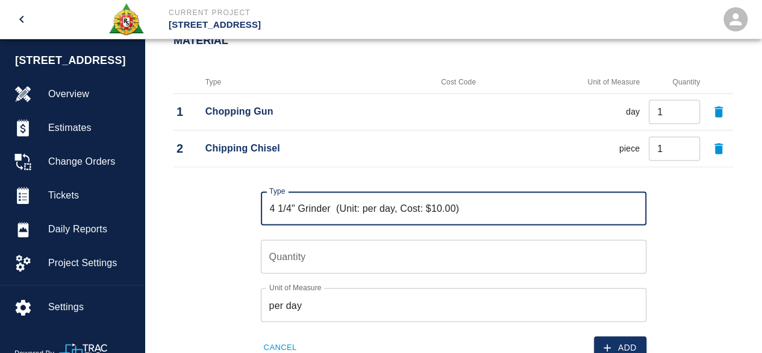
click at [287, 251] on input "Quantity" at bounding box center [454, 256] width 386 height 34
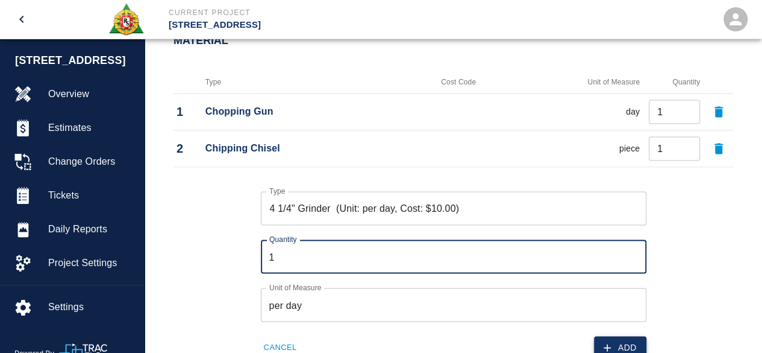
type input "1"
click at [632, 340] on button "Add" at bounding box center [620, 347] width 52 height 22
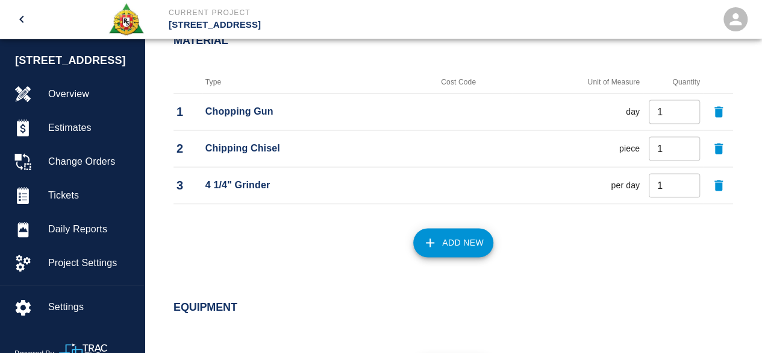
click at [435, 238] on icon "button" at bounding box center [430, 242] width 14 height 14
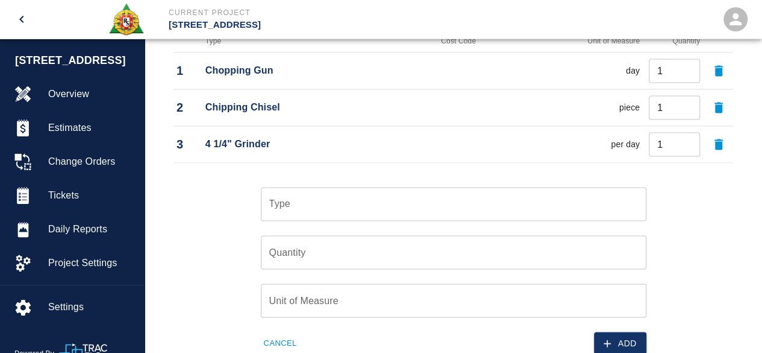
scroll to position [954, 0]
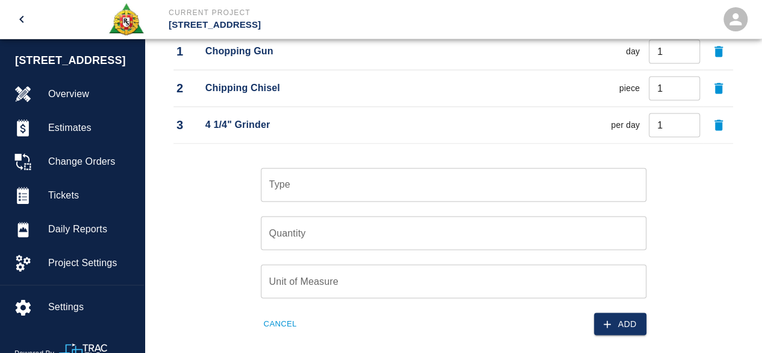
click at [312, 179] on input "Type" at bounding box center [453, 184] width 375 height 23
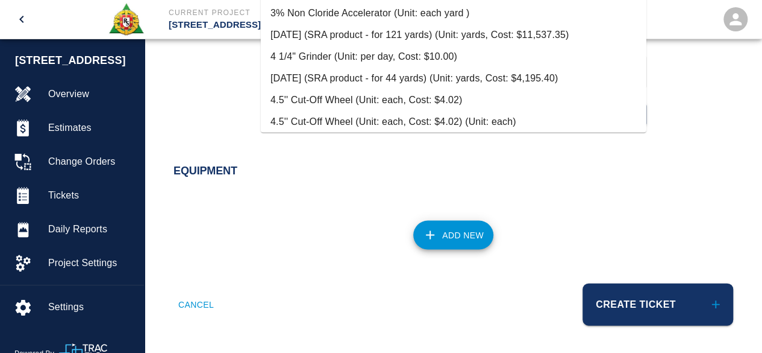
scroll to position [844, 0]
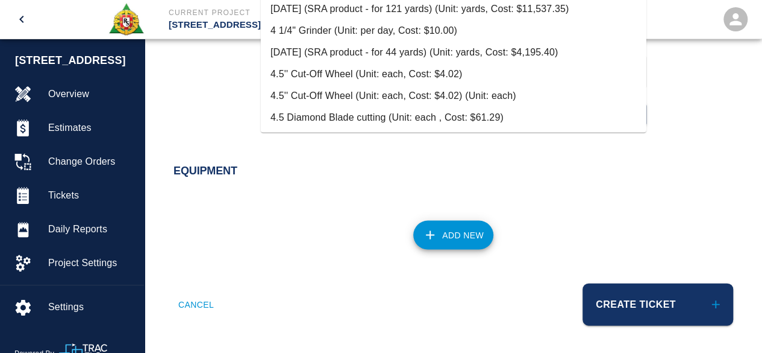
click at [362, 75] on li "4.5'' Cut-Off Wheel (Unit: each, Cost: $4.02)" at bounding box center [454, 75] width 386 height 22
type input "4.5'' Cut-Off Wheel (Unit: each, Cost: $4.02)"
type input "each"
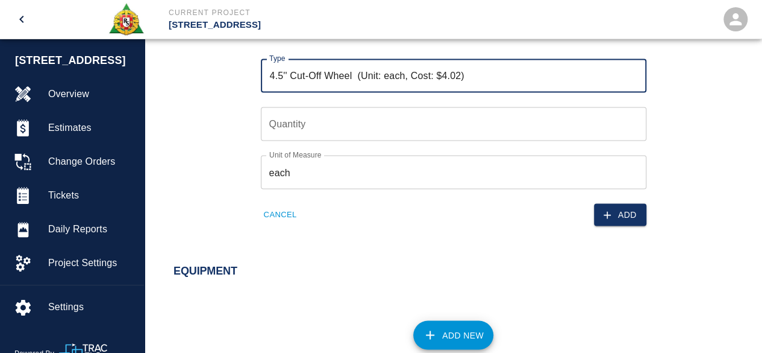
scroll to position [1041, 0]
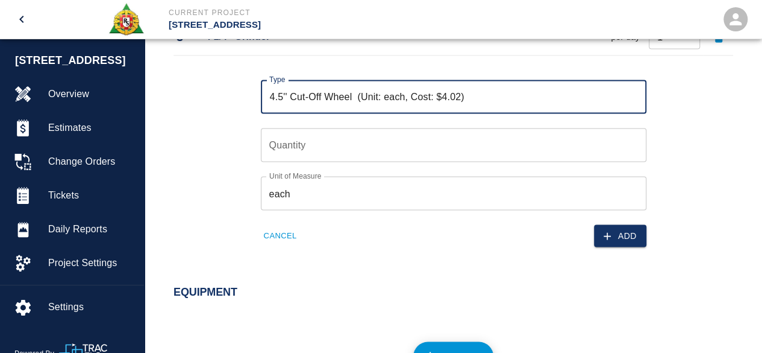
click at [281, 143] on input "Quantity" at bounding box center [454, 145] width 386 height 34
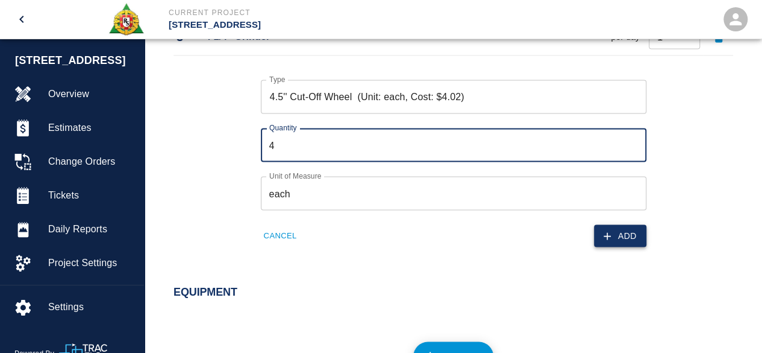
type input "4"
click at [618, 232] on button "Add" at bounding box center [620, 235] width 52 height 22
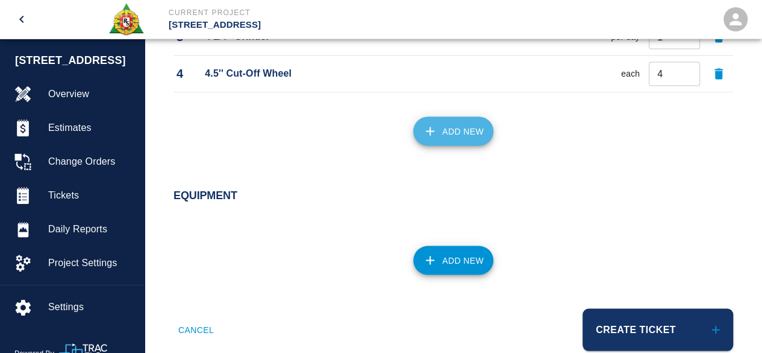
click at [460, 128] on button "Add New" at bounding box center [453, 130] width 80 height 29
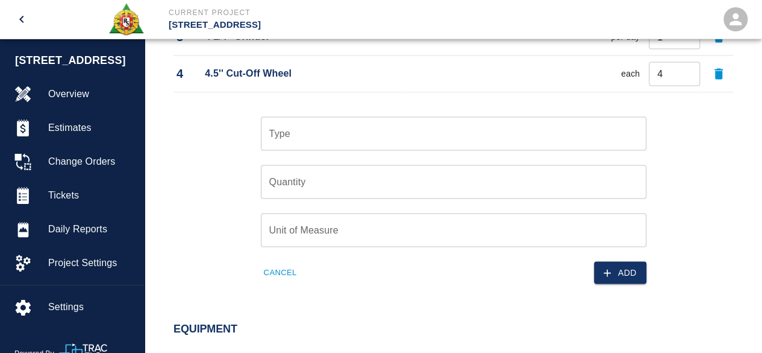
click at [372, 139] on input "Type" at bounding box center [453, 133] width 375 height 23
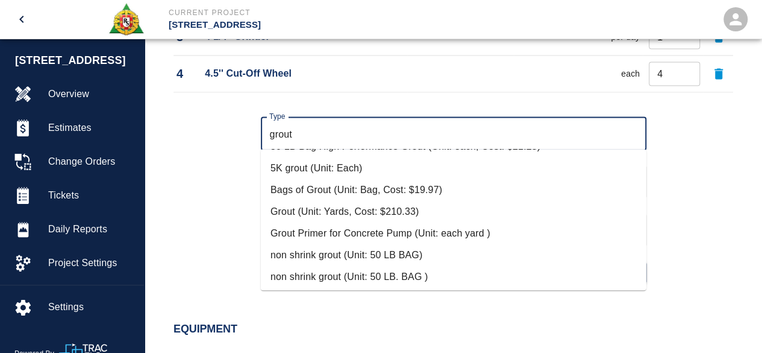
scroll to position [121, 0]
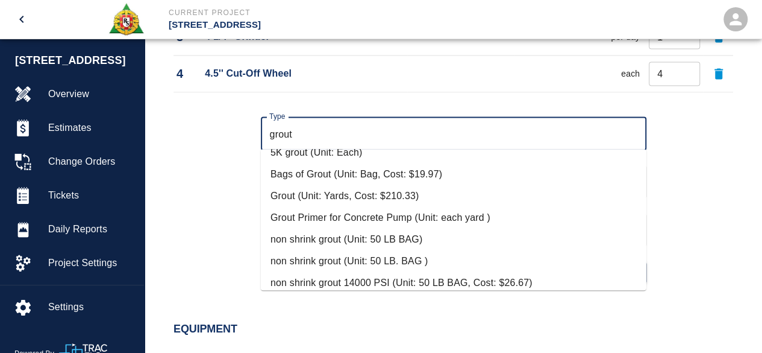
click at [336, 155] on li "5K grout (Unit: Each)" at bounding box center [454, 153] width 386 height 22
type input "5K grout (Unit: Each)"
type input "Each"
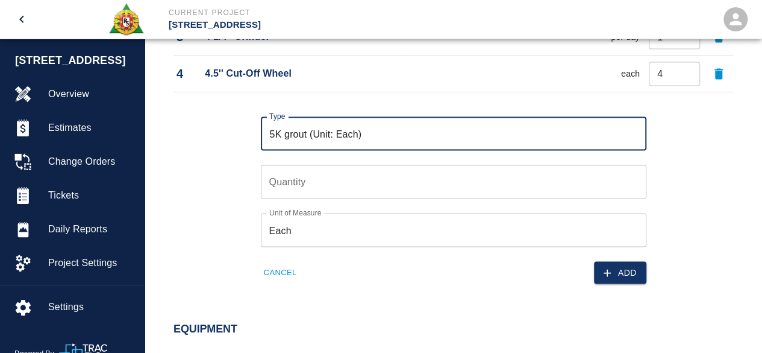
type input "5K grout (Unit: Each)"
click at [283, 180] on input "Quantity" at bounding box center [454, 182] width 386 height 34
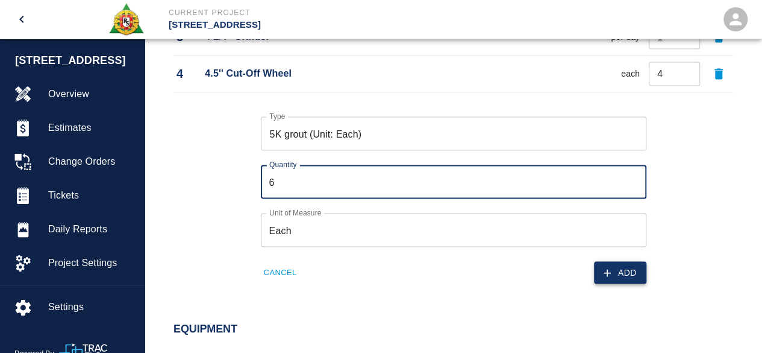
type input "6"
click at [629, 269] on button "Add" at bounding box center [620, 272] width 52 height 22
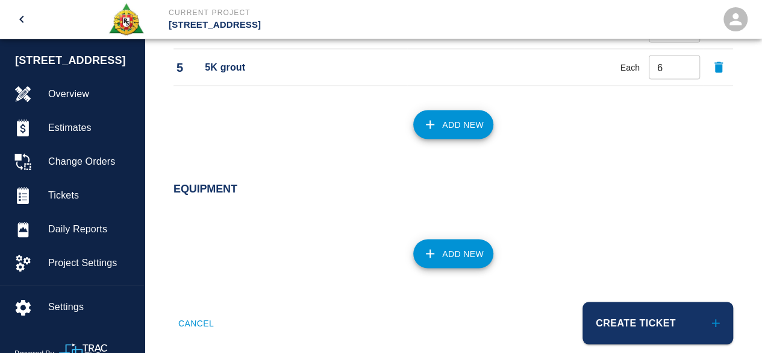
scroll to position [1102, 0]
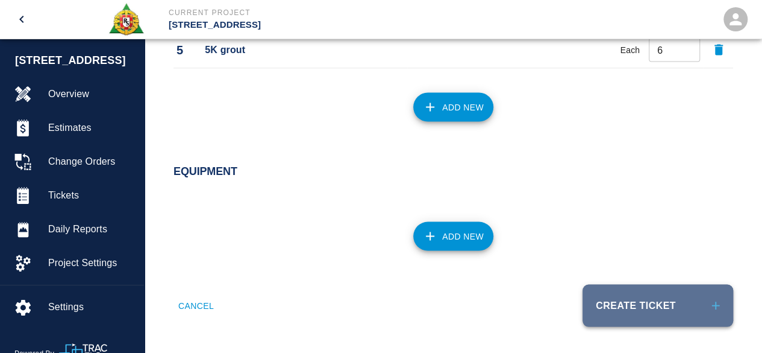
click at [626, 296] on button "Create Ticket" at bounding box center [658, 305] width 151 height 42
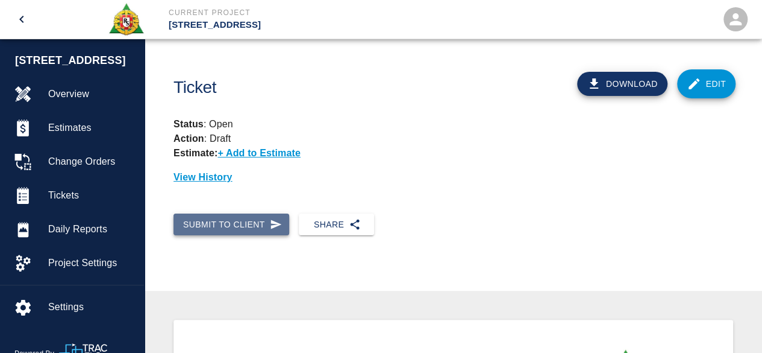
click at [252, 224] on button "Submit to Client" at bounding box center [232, 224] width 116 height 22
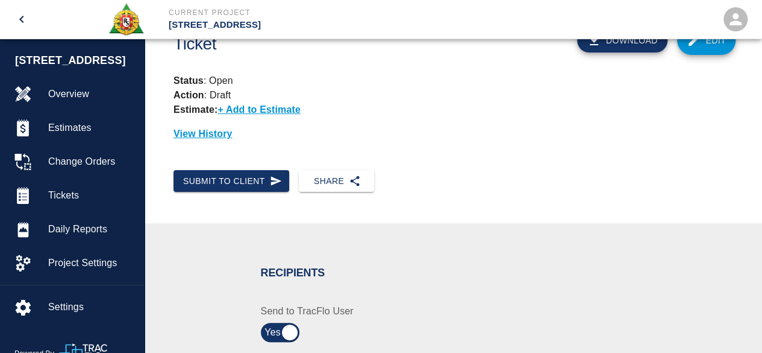
scroll to position [181, 0]
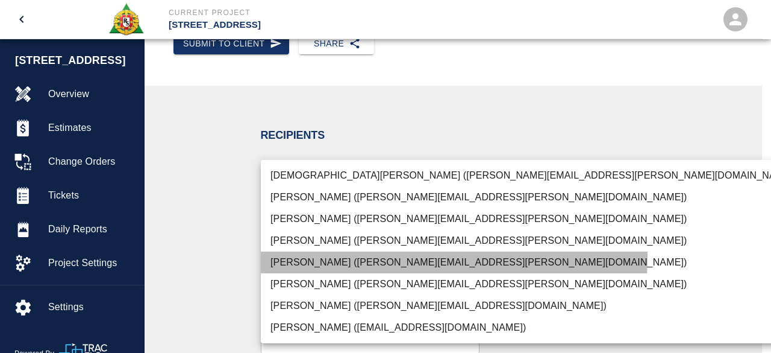
click at [334, 256] on li "[PERSON_NAME] ([PERSON_NAME][EMAIL_ADDRESS][PERSON_NAME][DOMAIN_NAME])" at bounding box center [533, 262] width 545 height 22
type input "15ee5819-a12b-4d49-b208-872c21abcab9"
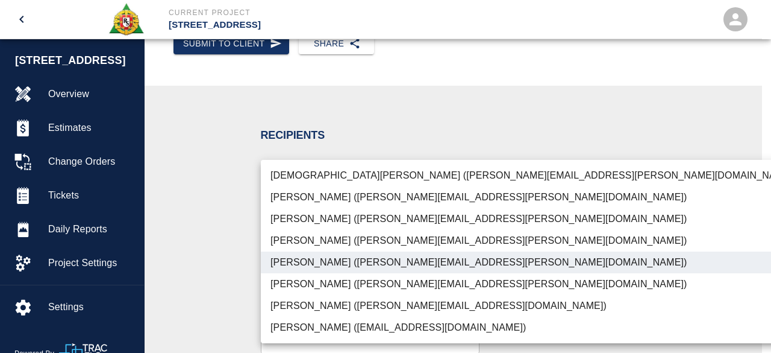
click at [721, 234] on div at bounding box center [385, 176] width 771 height 353
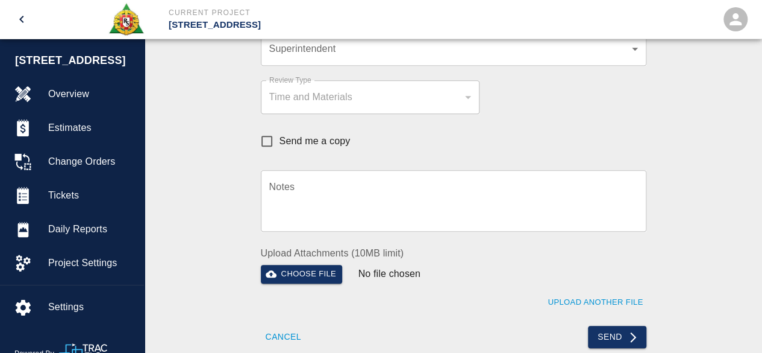
scroll to position [422, 0]
click at [609, 337] on button "Send" at bounding box center [617, 335] width 58 height 22
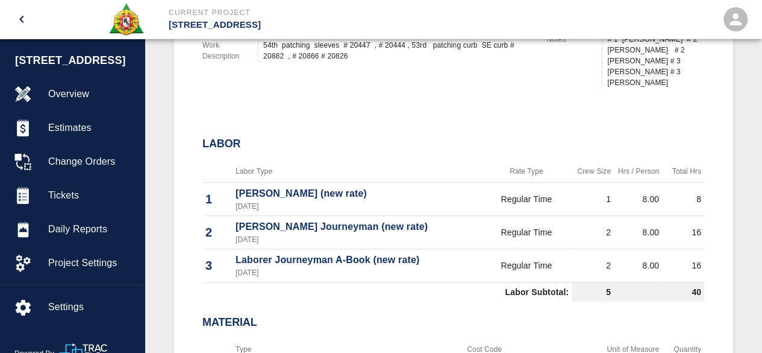
scroll to position [482, 0]
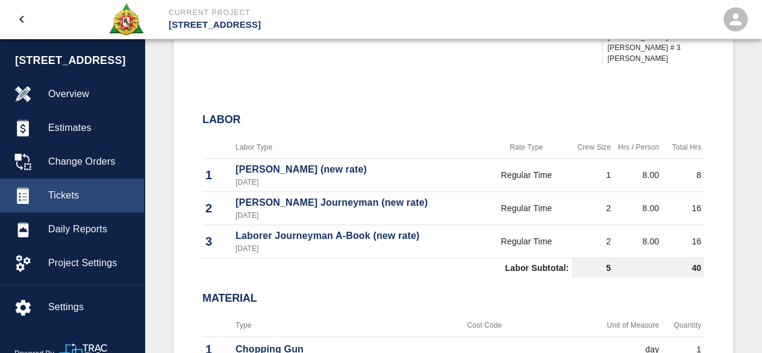
click at [69, 194] on span "Tickets" at bounding box center [91, 195] width 86 height 14
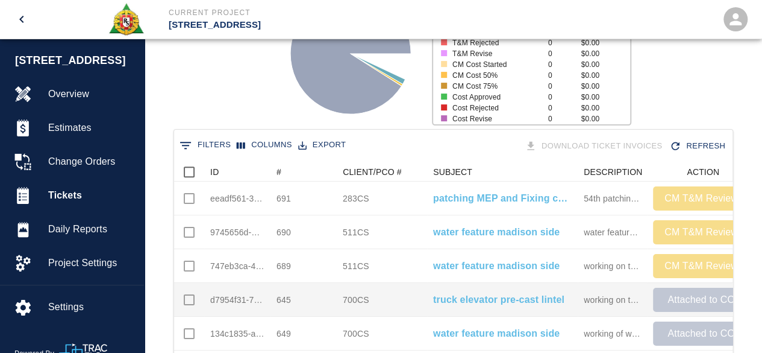
scroll to position [198, 0]
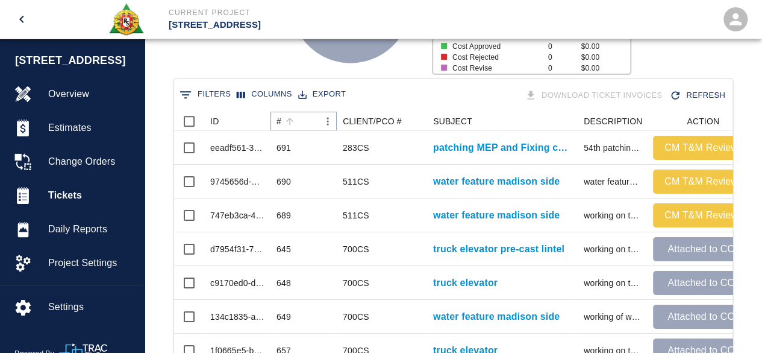
click at [289, 122] on icon "Sort" at bounding box center [289, 121] width 7 height 7
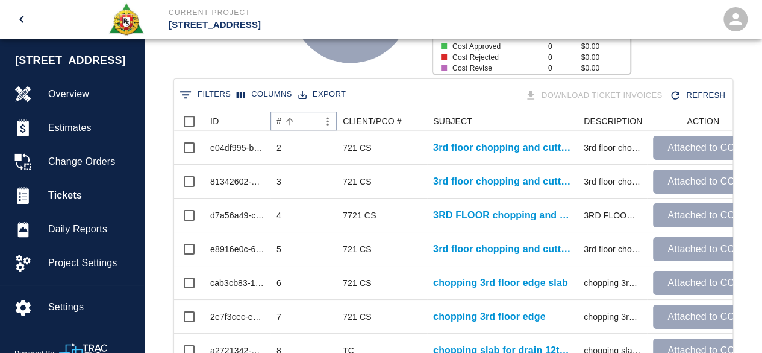
click at [289, 122] on icon "Sort" at bounding box center [289, 121] width 7 height 7
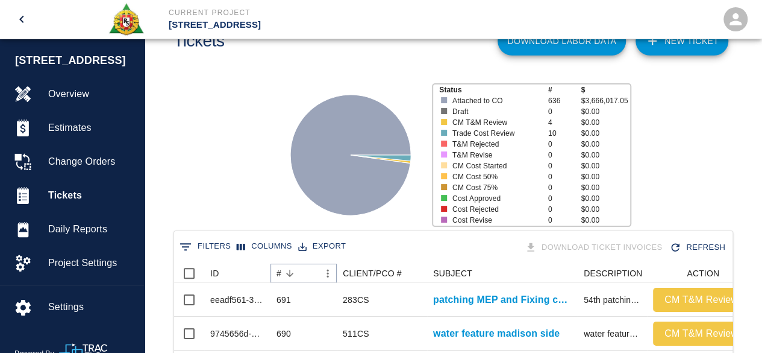
scroll to position [0, 0]
